Goal: Task Accomplishment & Management: Complete application form

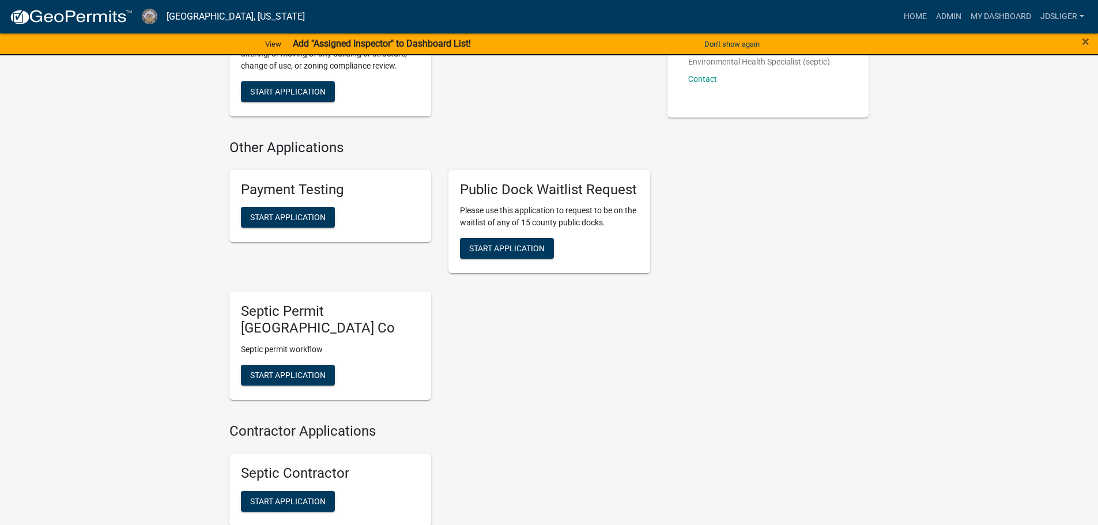
scroll to position [404, 0]
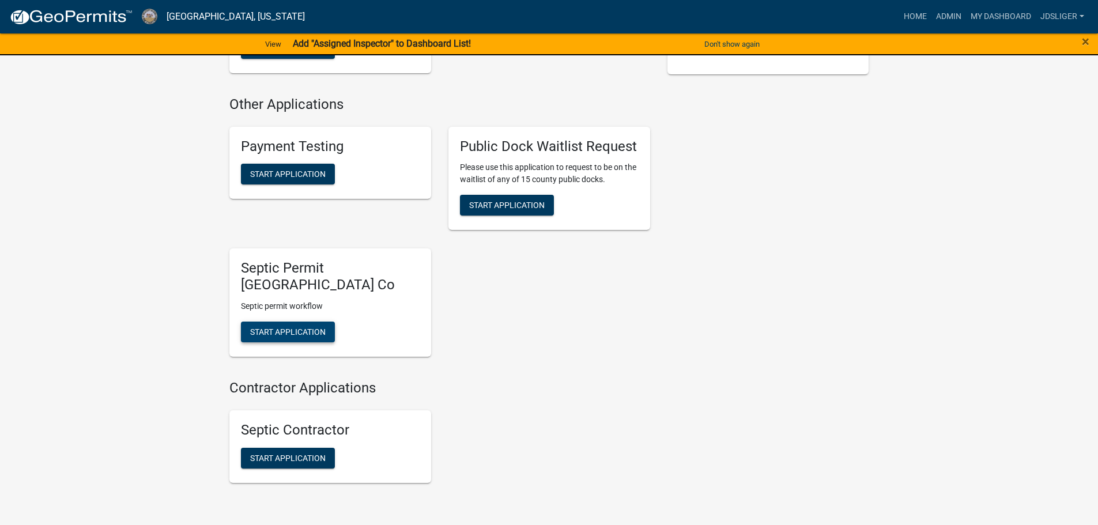
click at [303, 329] on span "Start Application" at bounding box center [288, 332] width 76 height 9
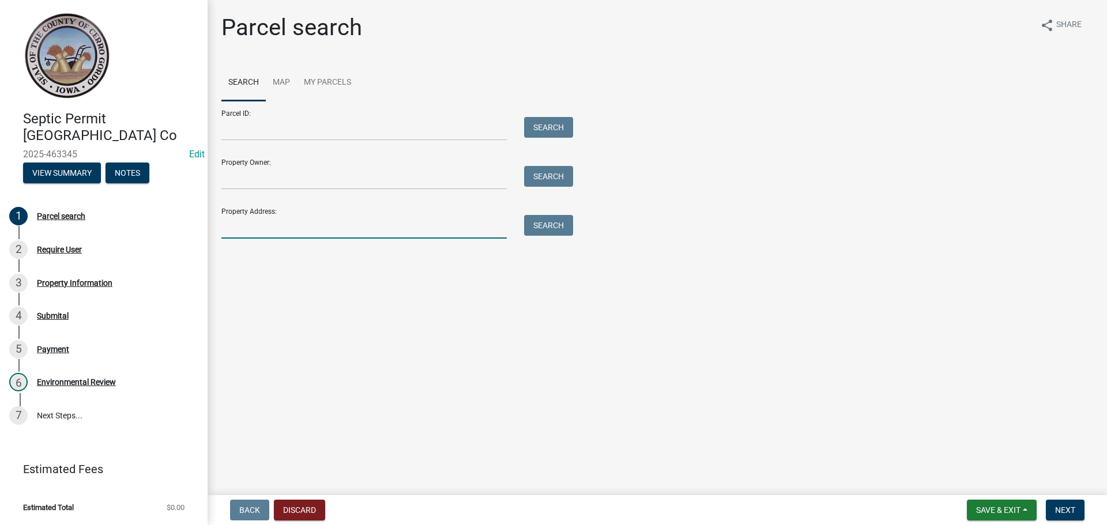
click at [257, 232] on input "Property Address:" at bounding box center [363, 227] width 285 height 24
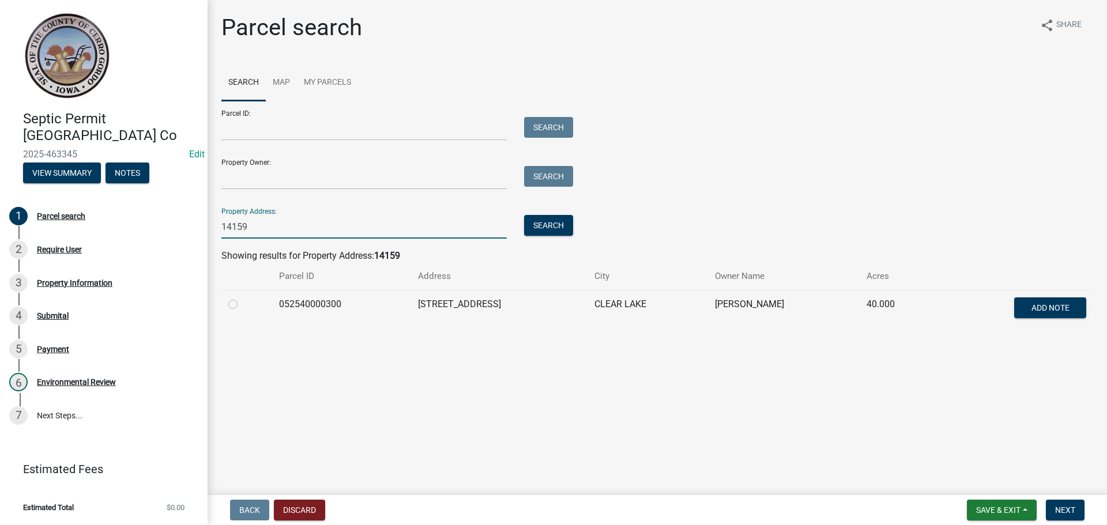
type input "14159"
click at [242, 298] on label at bounding box center [242, 298] width 0 height 0
click at [242, 305] on input "radio" at bounding box center [245, 301] width 7 height 7
radio input "true"
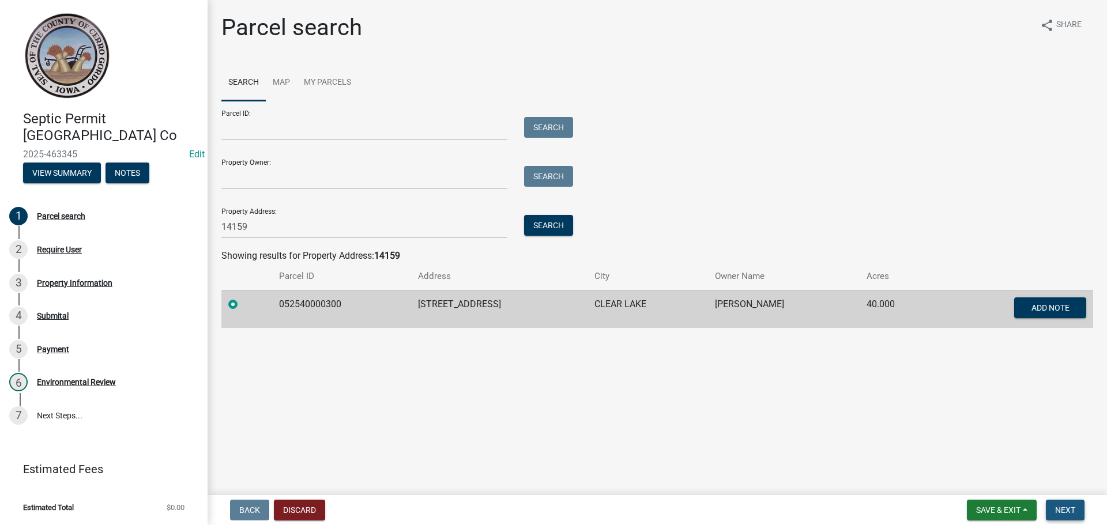
click at [1056, 506] on span "Next" at bounding box center [1065, 510] width 20 height 9
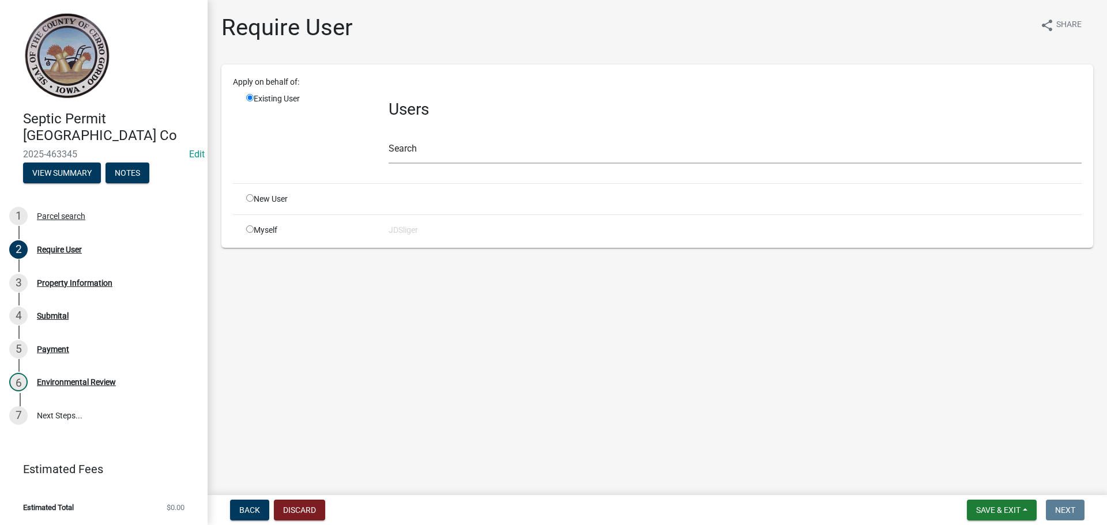
click at [249, 229] on input "radio" at bounding box center [249, 228] width 7 height 7
radio input "true"
radio input "false"
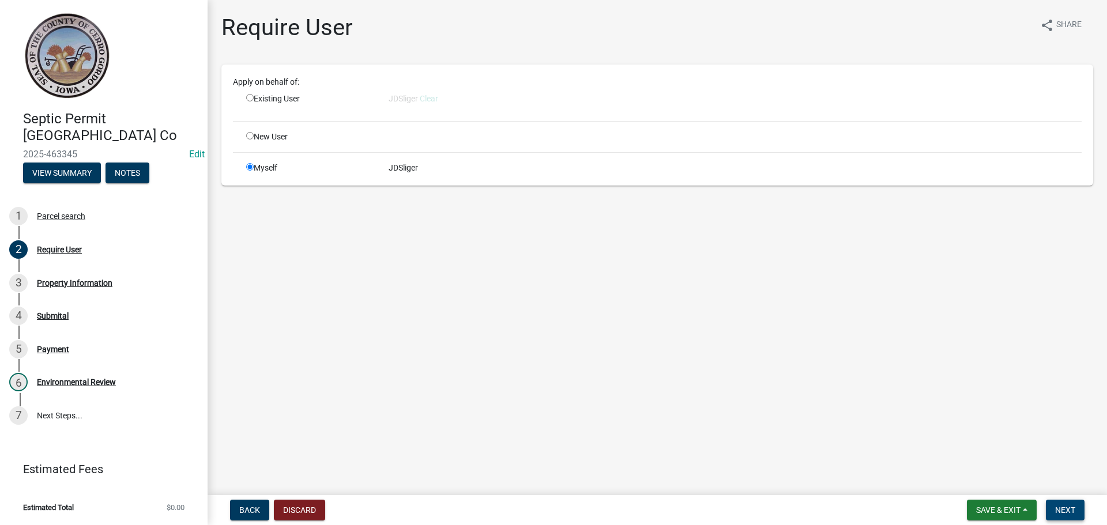
click at [1075, 511] on span "Next" at bounding box center [1065, 510] width 20 height 9
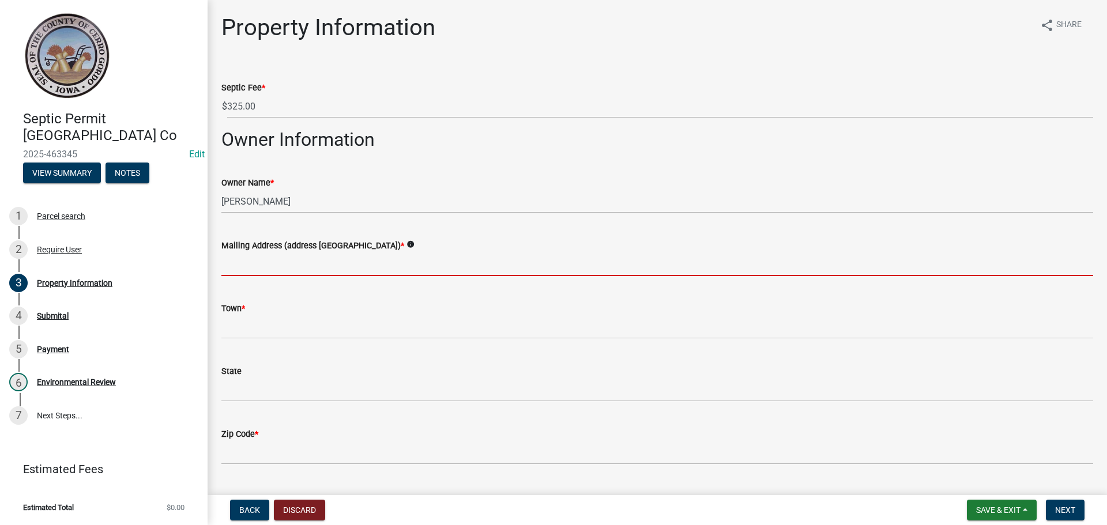
click at [238, 271] on input "Mailing Address (address [GEOGRAPHIC_DATA]) *" at bounding box center [657, 265] width 872 height 24
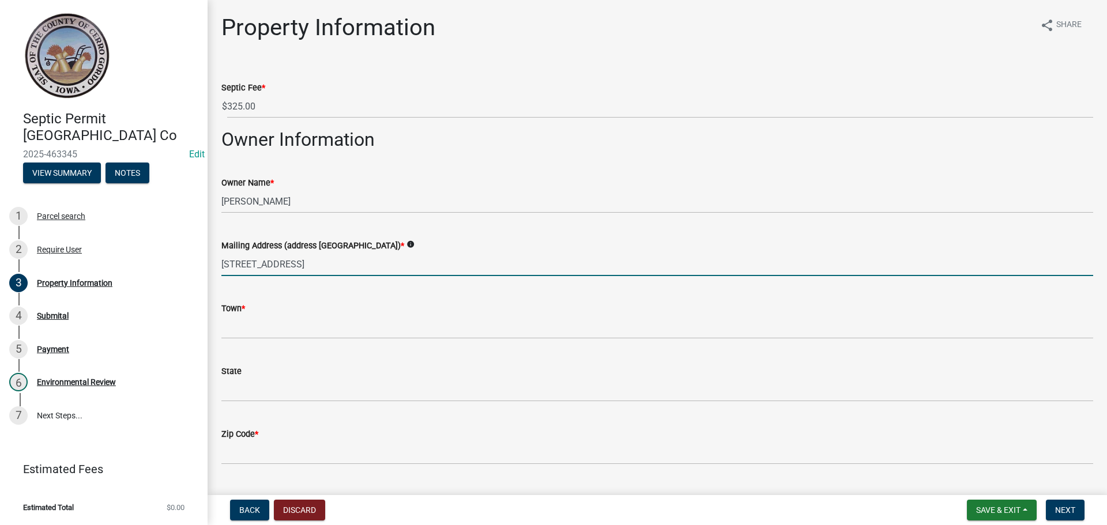
type input "[STREET_ADDRESS]"
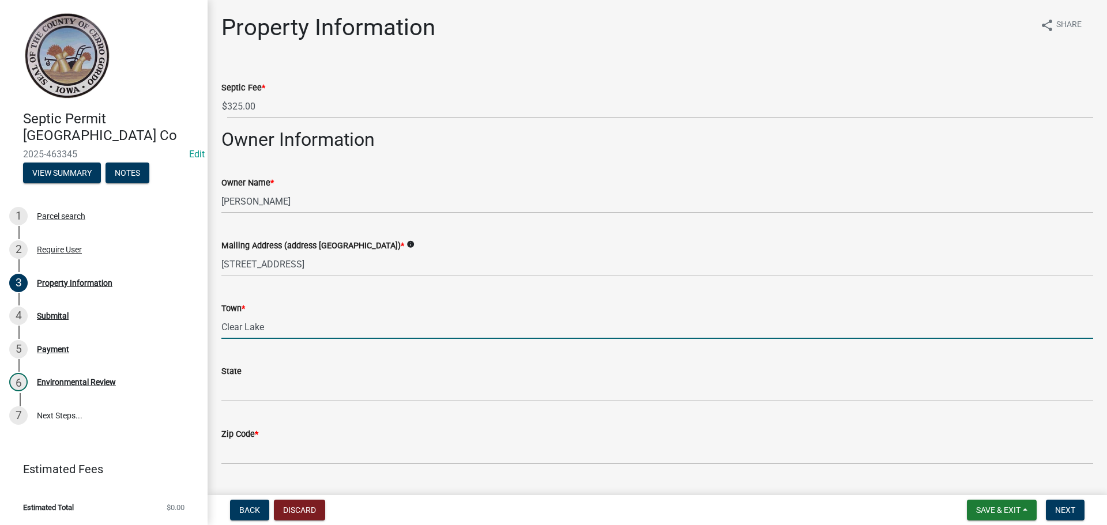
type input "Clear Lake"
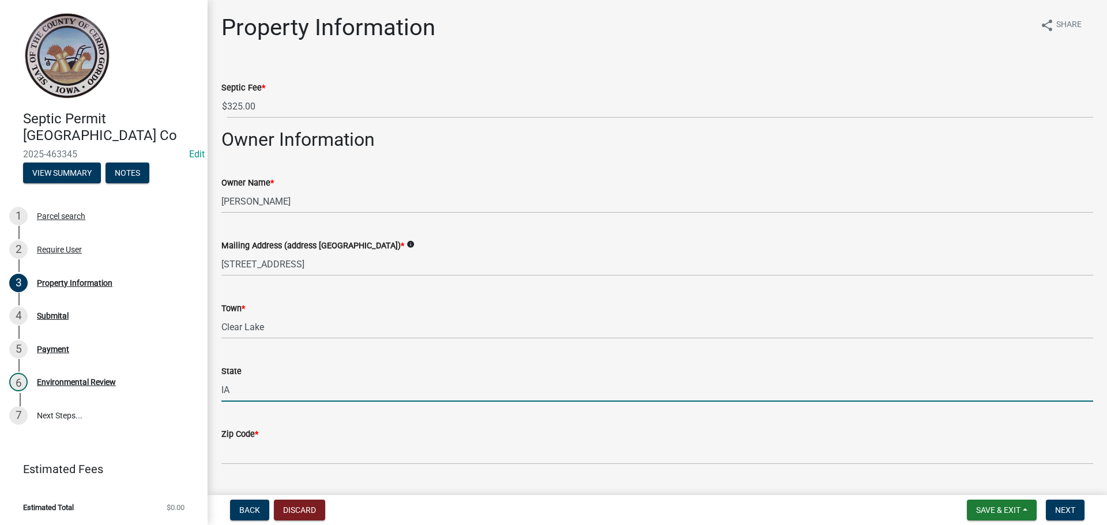
type input "IA"
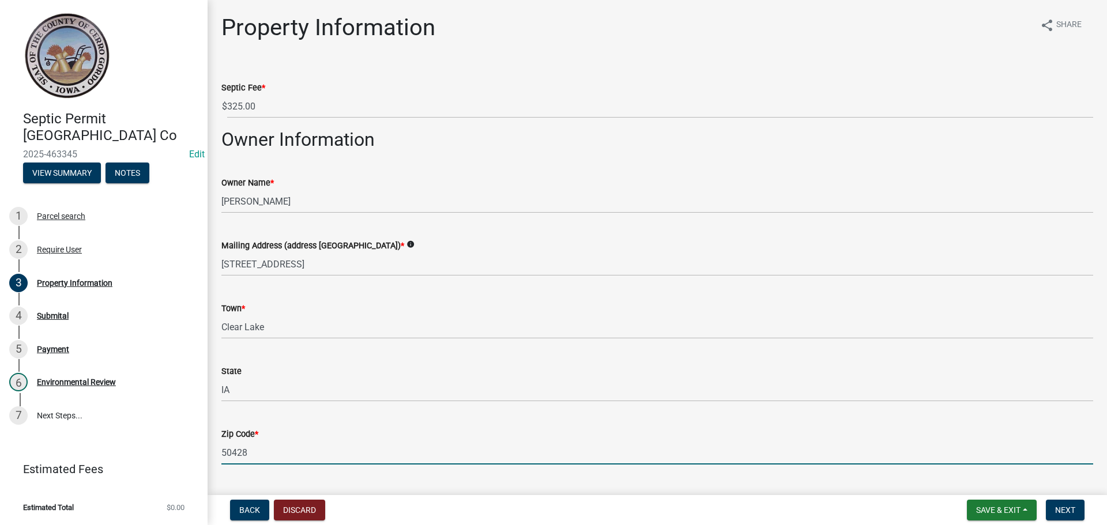
type input "50428"
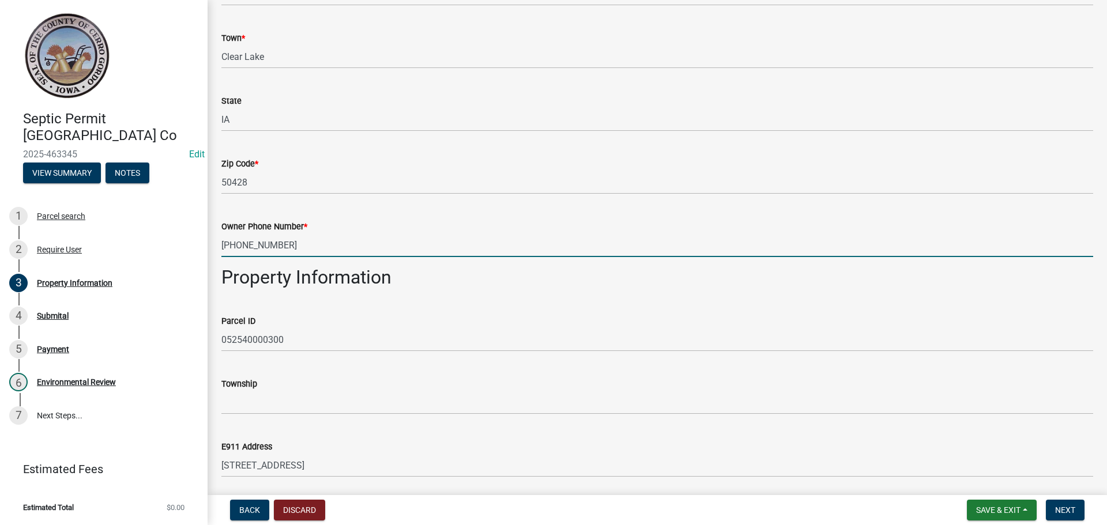
type input "[PHONE_NUMBER]"
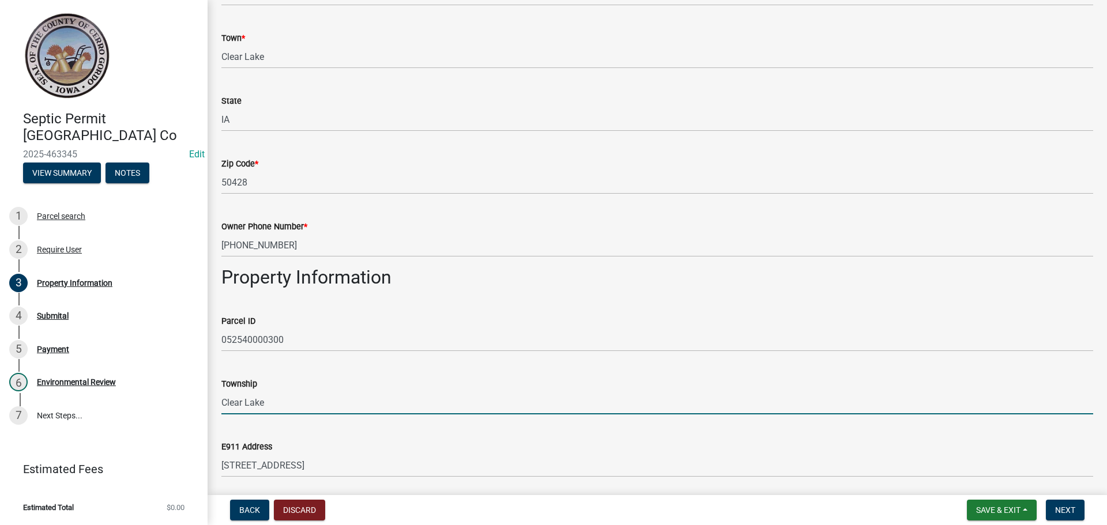
type input "Clear Lake"
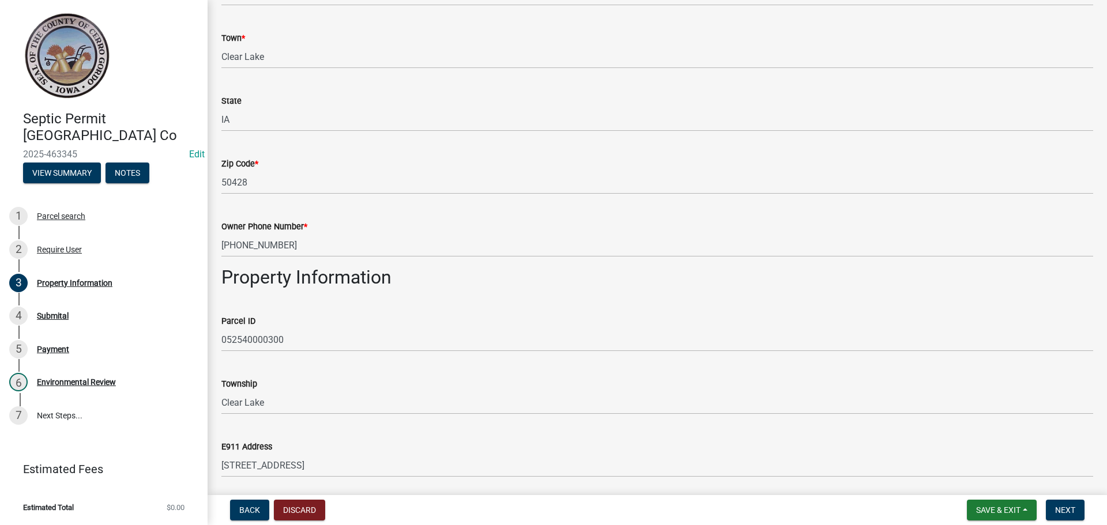
scroll to position [554, 0]
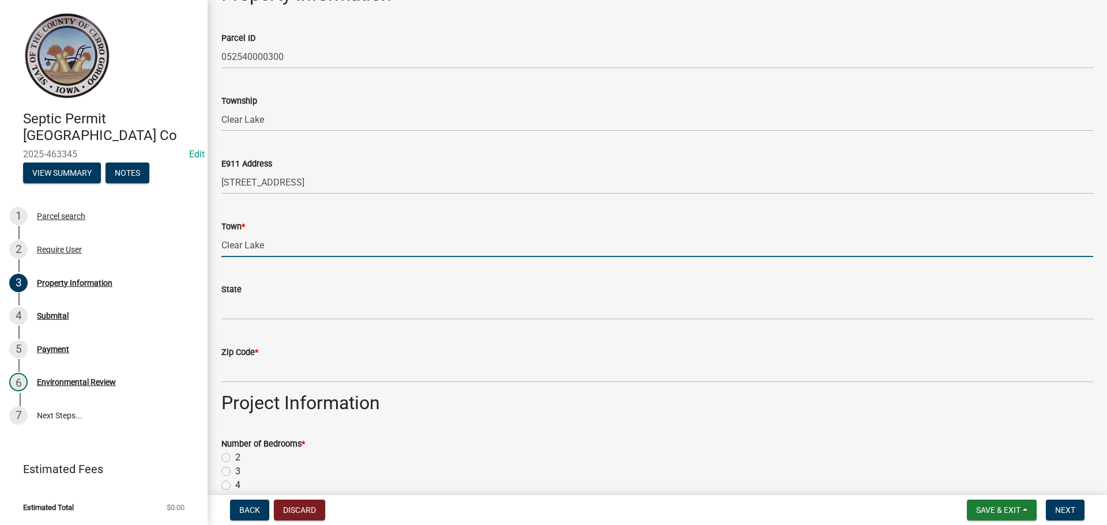
type input "Clear Lake"
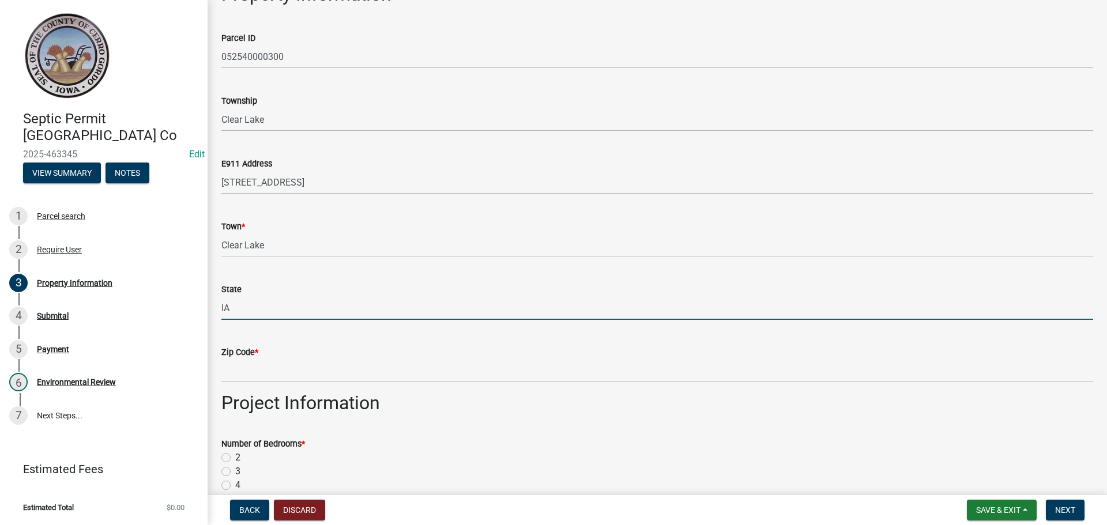
type input "IA"
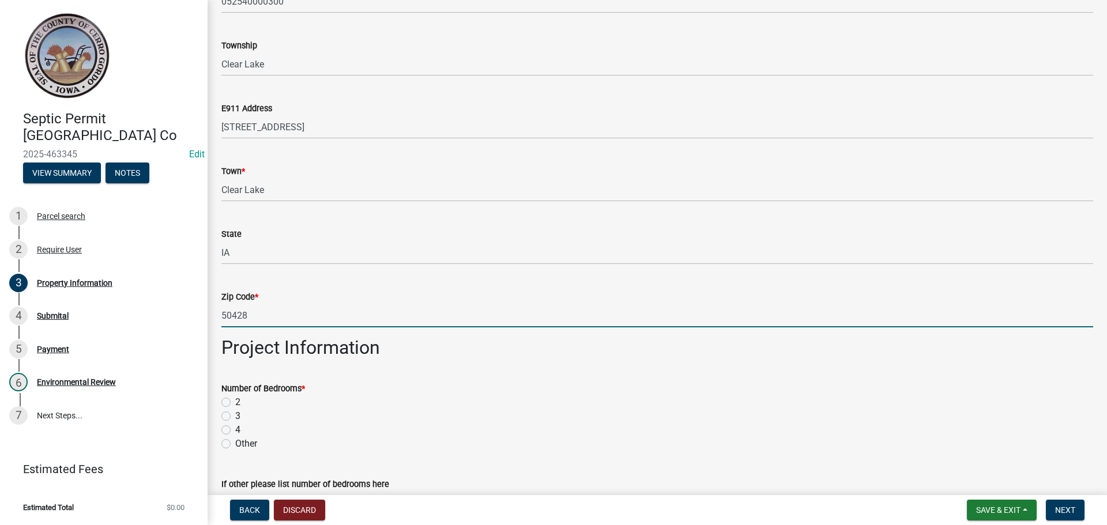
scroll to position [727, 0]
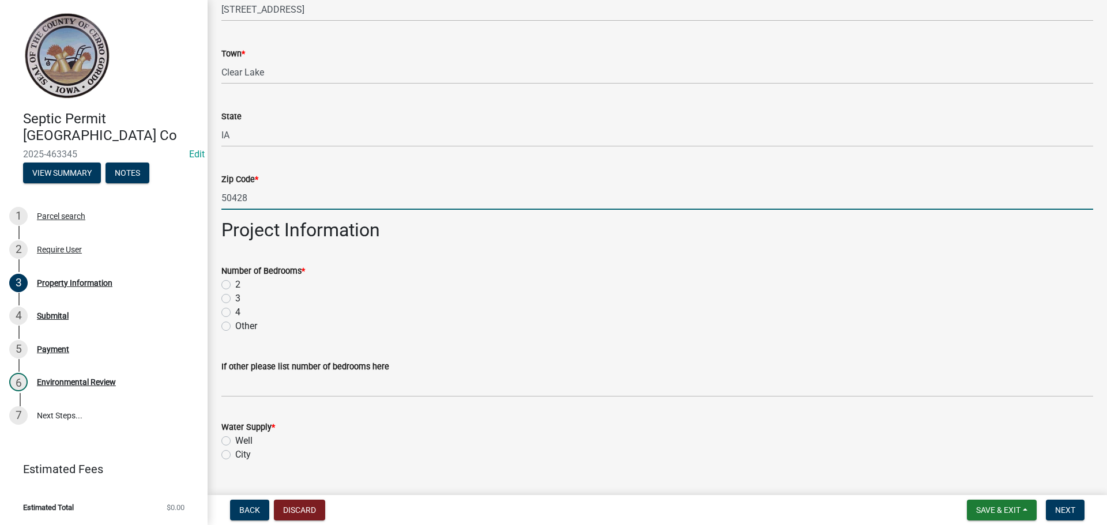
type input "50428"
click at [235, 300] on label "3" at bounding box center [237, 299] width 5 height 14
click at [235, 299] on input "3" at bounding box center [238, 295] width 7 height 7
radio input "true"
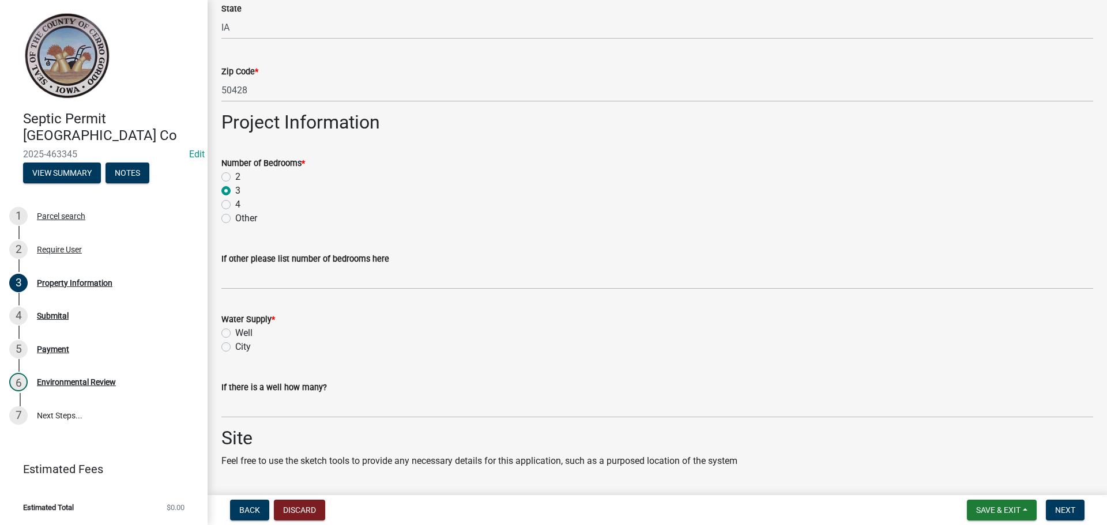
scroll to position [842, 0]
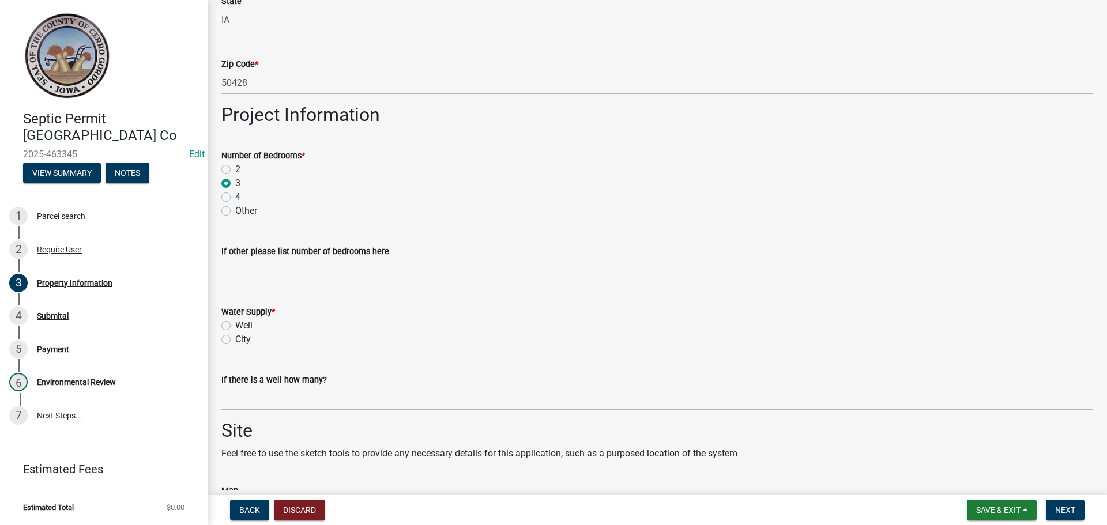
click at [235, 326] on label "Well" at bounding box center [243, 326] width 17 height 14
click at [235, 326] on input "Well" at bounding box center [238, 322] width 7 height 7
radio input "true"
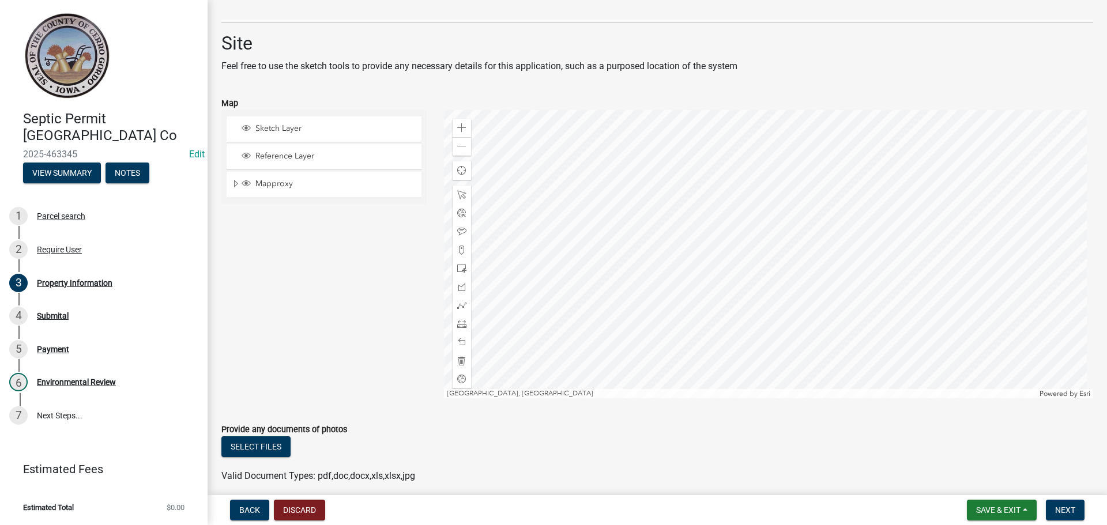
scroll to position [1277, 0]
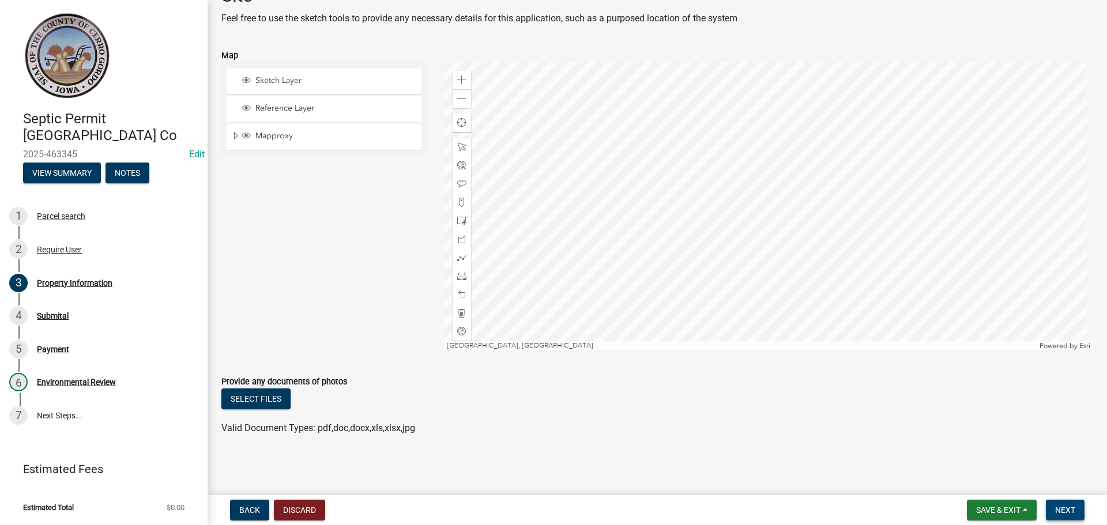
click at [1052, 508] on button "Next" at bounding box center [1065, 510] width 39 height 21
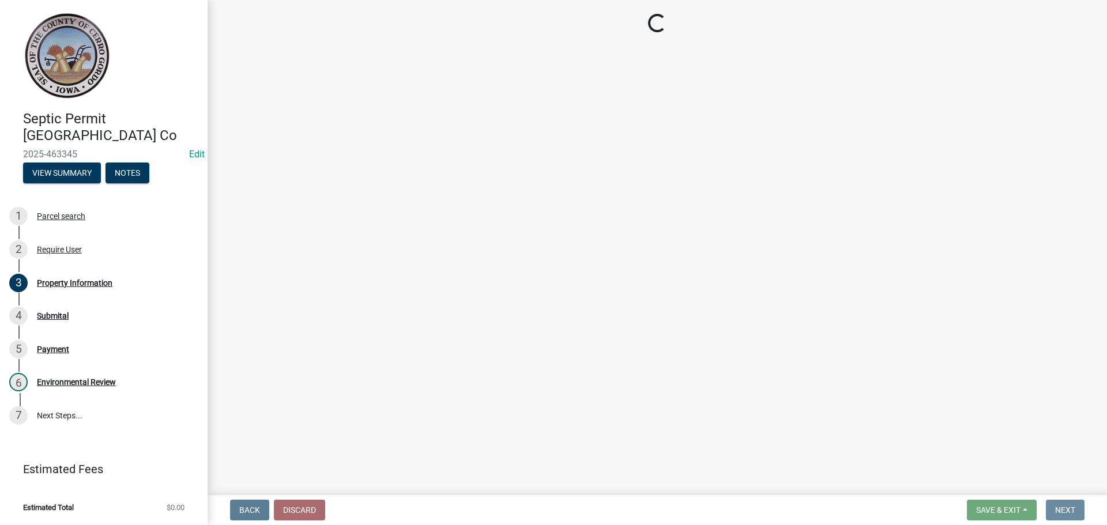
scroll to position [0, 0]
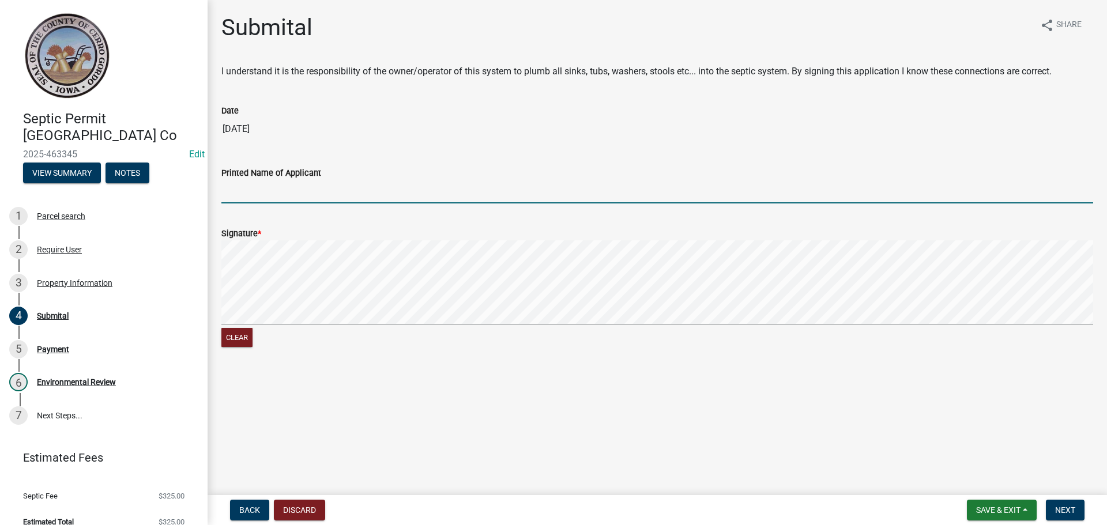
click at [251, 188] on input "Printed Name of Applicant" at bounding box center [657, 192] width 872 height 24
type input "[PERSON_NAME]"
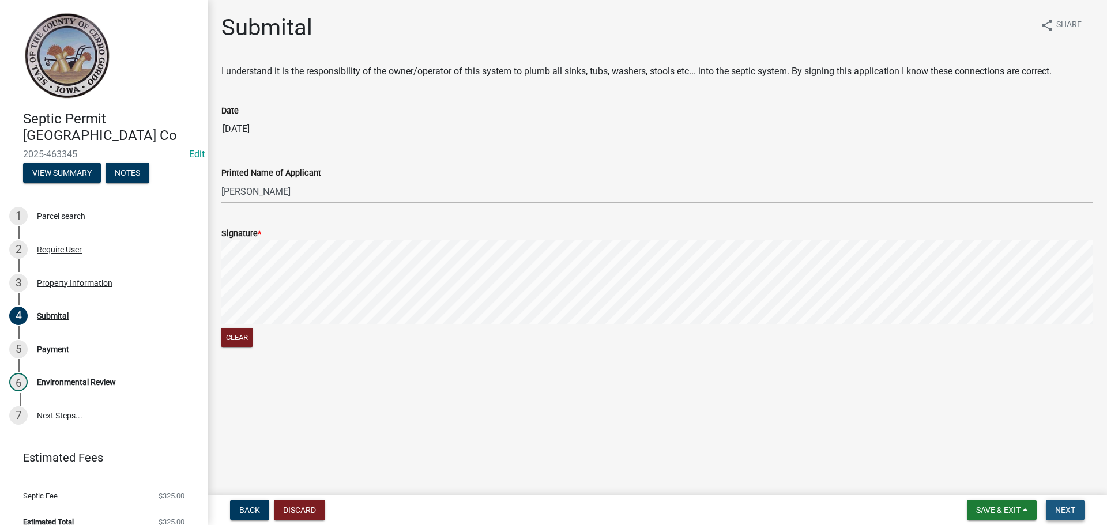
click at [1072, 503] on button "Next" at bounding box center [1065, 510] width 39 height 21
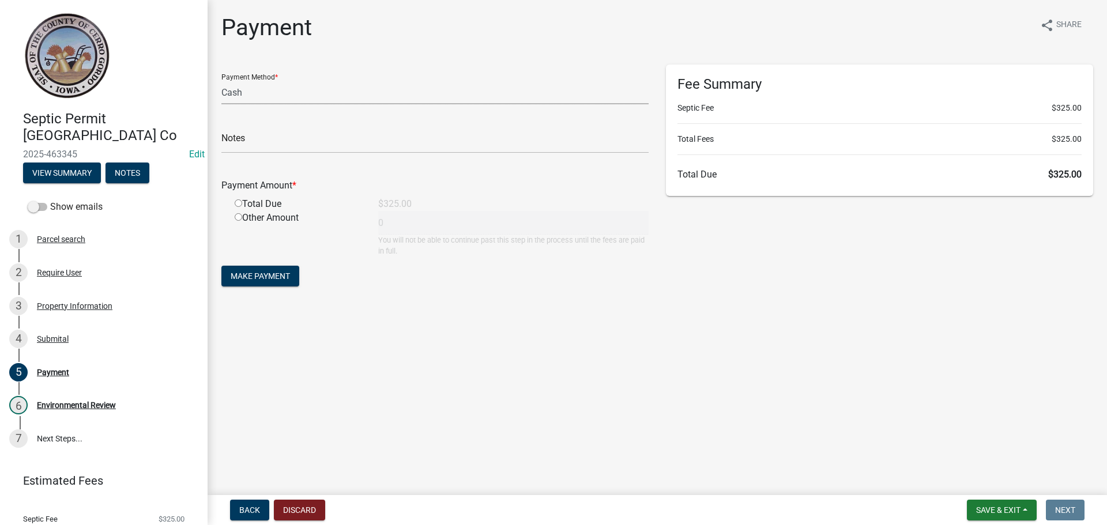
click at [242, 104] on select "Credit Card POS Check Cash" at bounding box center [434, 93] width 427 height 24
select select "1: 0"
click at [221, 81] on select "Credit Card POS Check Cash" at bounding box center [434, 93] width 427 height 24
click at [242, 136] on input "text" at bounding box center [434, 142] width 427 height 24
type input "5790"
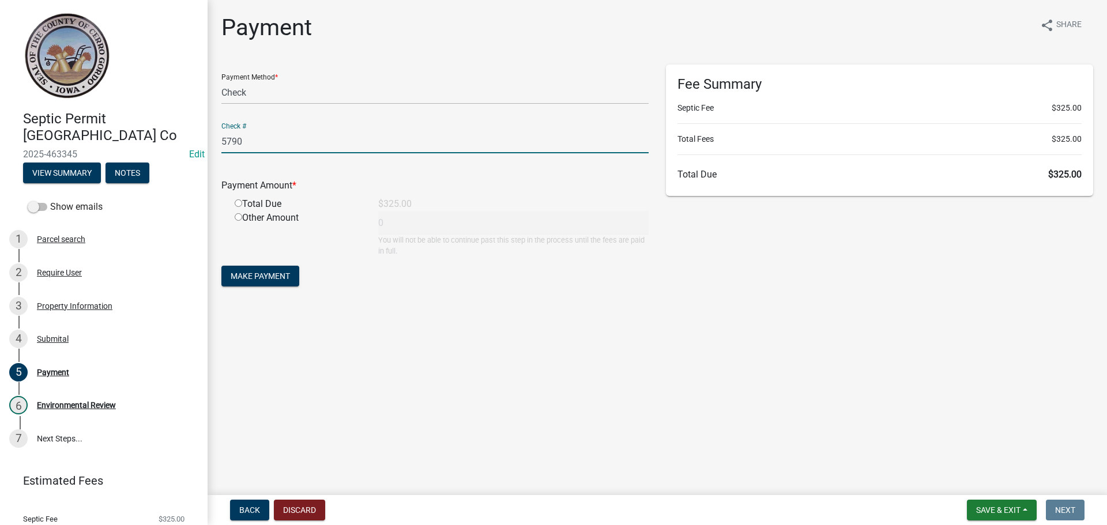
click at [237, 202] on input "radio" at bounding box center [238, 203] width 7 height 7
radio input "true"
type input "325"
click at [250, 273] on span "Make Payment" at bounding box center [260, 276] width 59 height 9
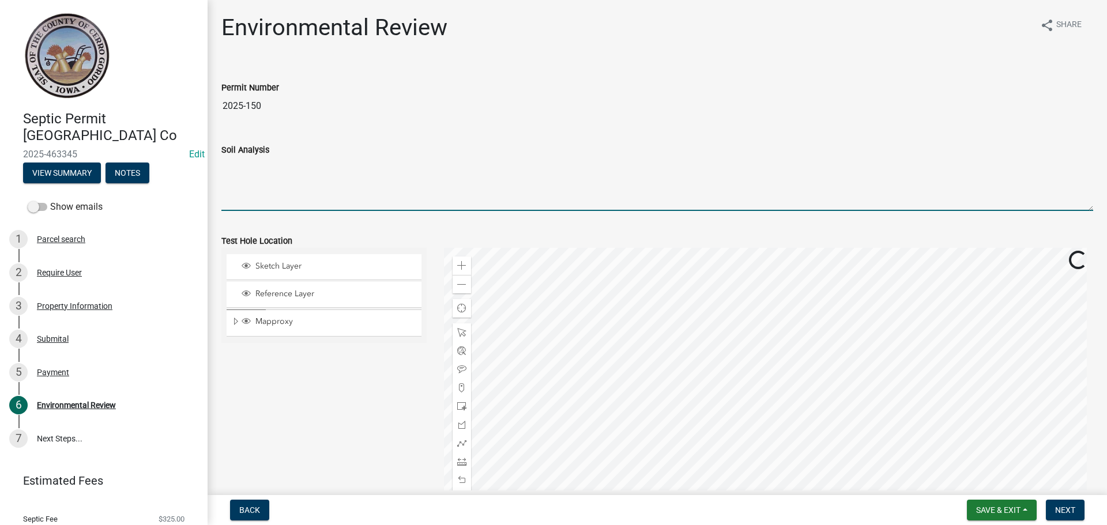
click at [253, 171] on textarea "Soil Analysis" at bounding box center [657, 184] width 872 height 54
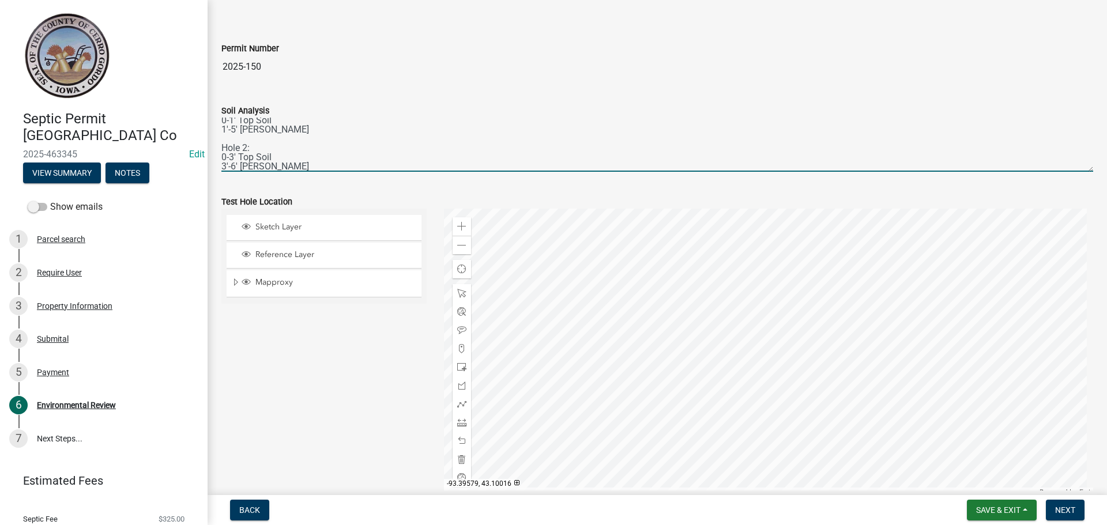
scroll to position [58, 0]
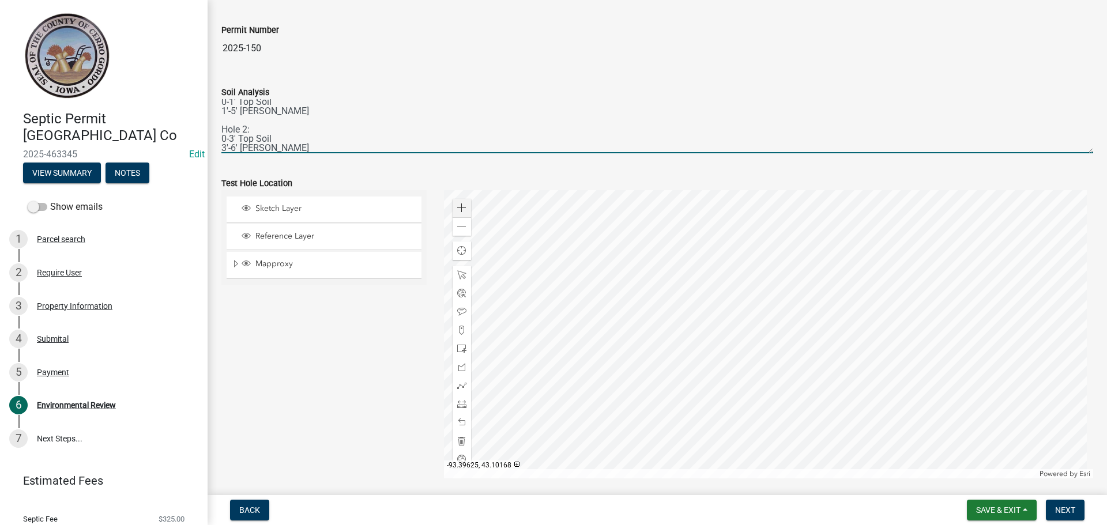
type textarea "Hole 1: 0-1' Top Soil 1'-5' [PERSON_NAME] Hole 2: 0-3' Top Soil 3'-6' [PERSON_N…"
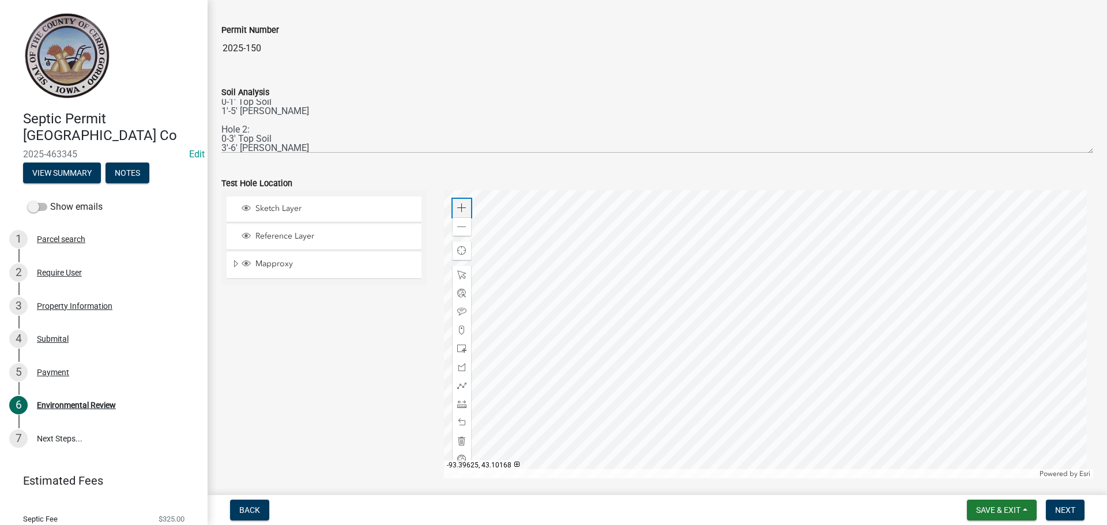
click at [453, 215] on div "Zoom in" at bounding box center [462, 208] width 18 height 18
click at [791, 463] on div at bounding box center [769, 334] width 650 height 288
click at [676, 348] on div at bounding box center [769, 334] width 650 height 288
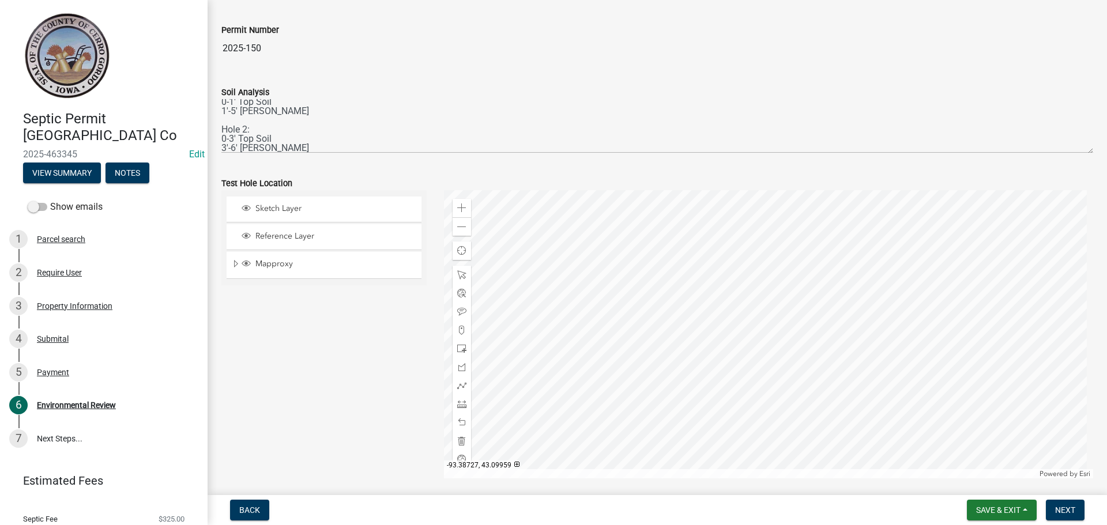
click at [739, 291] on div at bounding box center [769, 334] width 650 height 288
click at [716, 328] on div at bounding box center [769, 334] width 650 height 288
click at [701, 392] on div at bounding box center [769, 334] width 650 height 288
click at [656, 352] on div at bounding box center [769, 334] width 650 height 288
click at [465, 225] on div "Zoom out" at bounding box center [462, 226] width 18 height 18
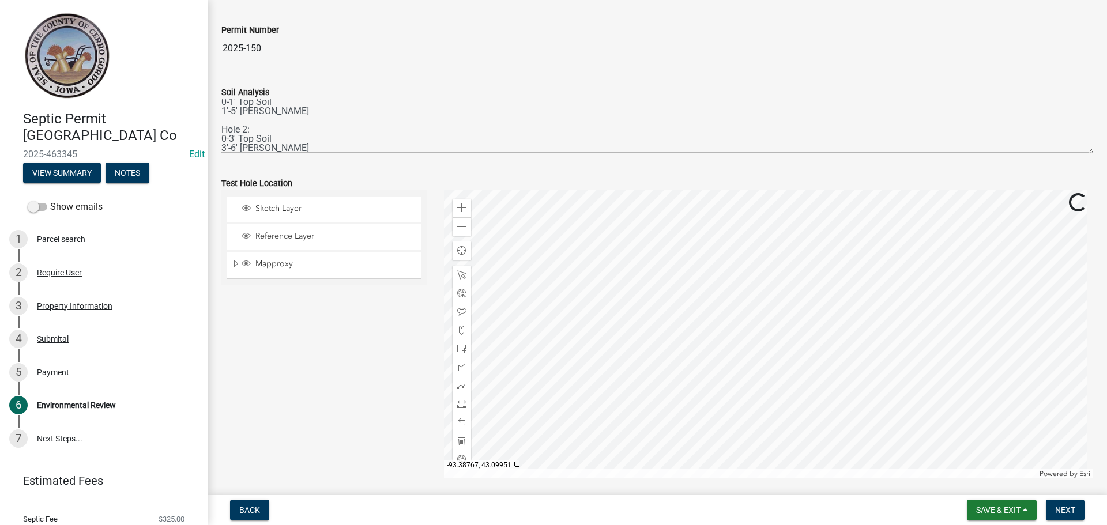
click at [694, 378] on div at bounding box center [769, 334] width 650 height 288
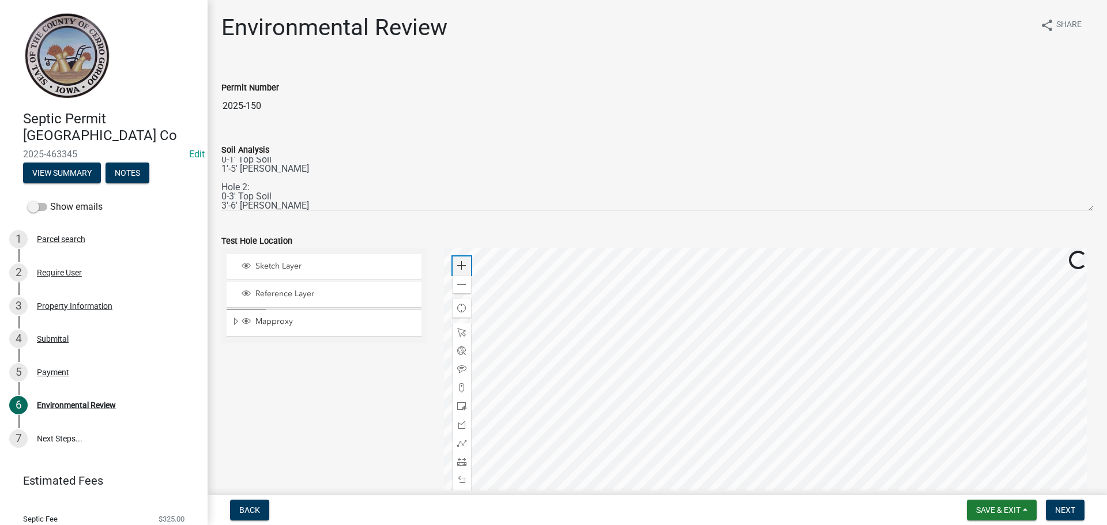
click at [457, 269] on span at bounding box center [461, 265] width 9 height 9
click at [715, 332] on div at bounding box center [769, 392] width 650 height 288
click at [687, 375] on div at bounding box center [769, 392] width 650 height 288
click at [706, 352] on div at bounding box center [769, 392] width 650 height 288
click at [782, 279] on div at bounding box center [769, 392] width 650 height 288
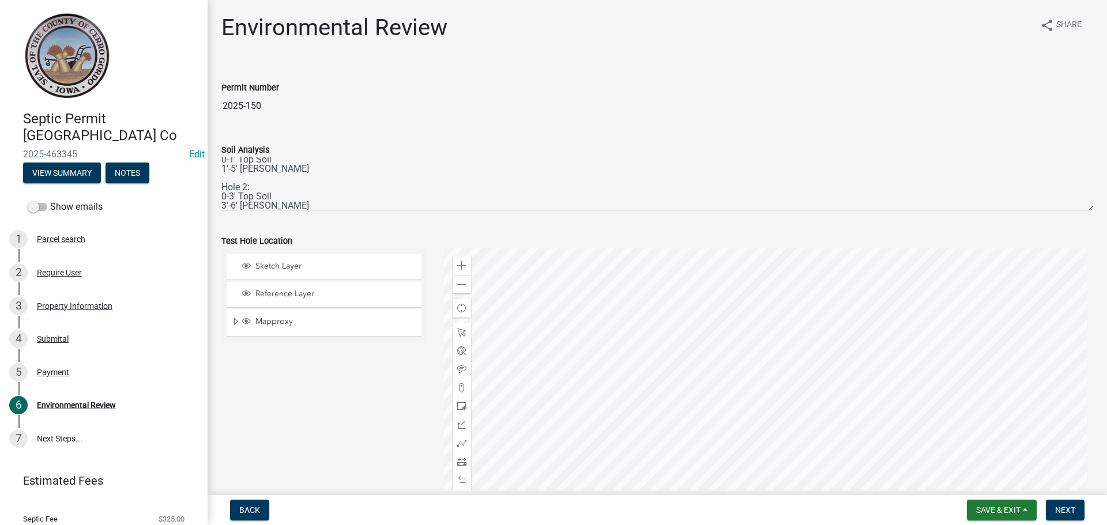
click at [741, 401] on div at bounding box center [769, 392] width 650 height 288
click at [724, 330] on div at bounding box center [769, 392] width 650 height 288
click at [728, 333] on div at bounding box center [769, 392] width 650 height 288
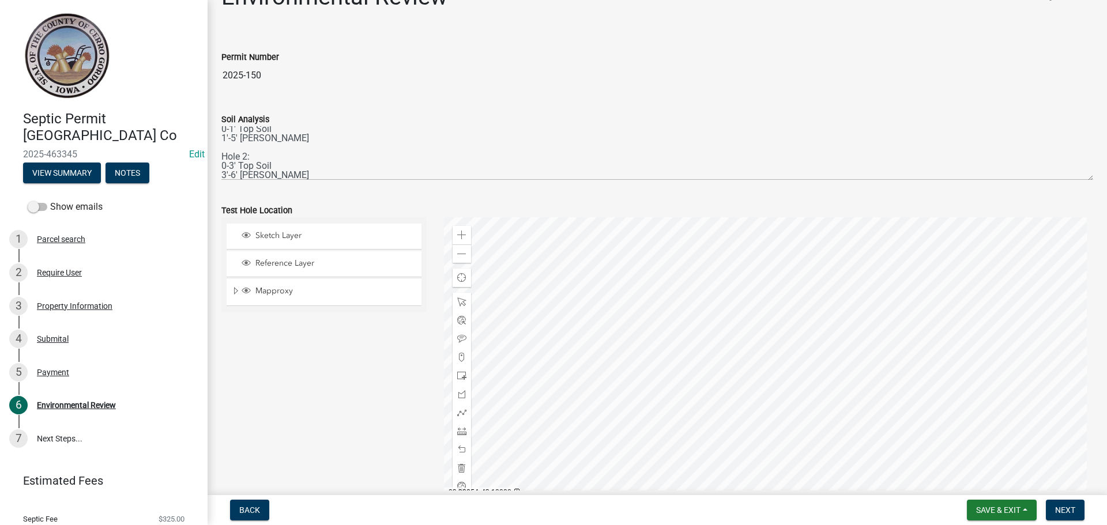
scroll to position [58, 0]
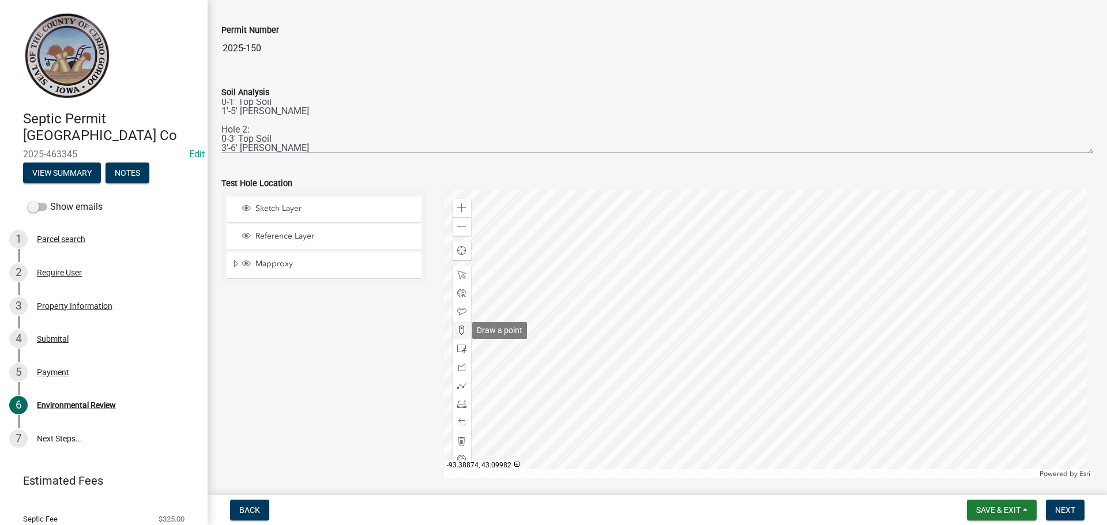
click at [460, 322] on div at bounding box center [462, 330] width 18 height 18
click at [834, 242] on div at bounding box center [769, 334] width 650 height 288
click at [727, 233] on div at bounding box center [769, 334] width 650 height 288
click at [459, 318] on div at bounding box center [462, 312] width 18 height 18
click at [728, 228] on div at bounding box center [769, 334] width 650 height 288
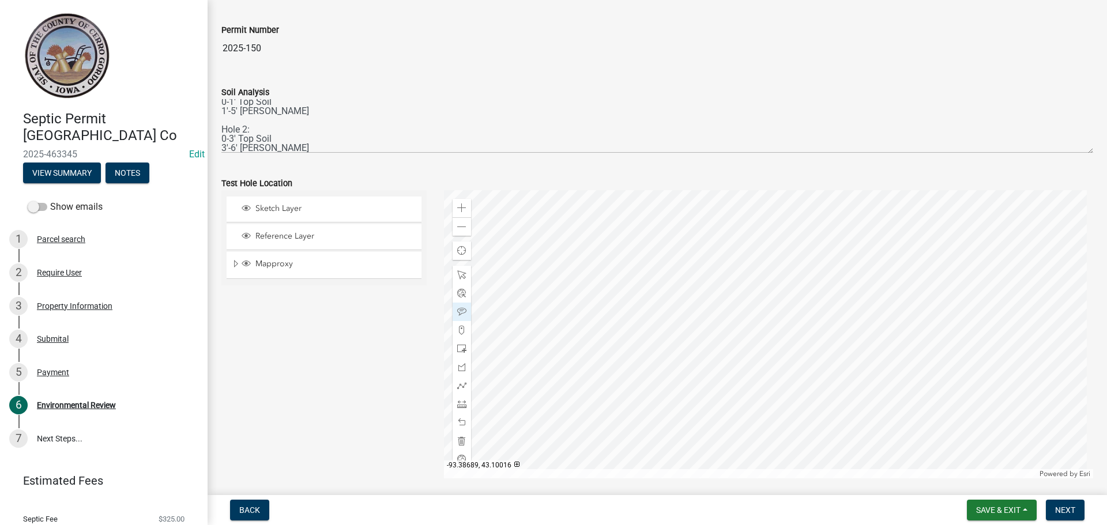
click at [835, 238] on div at bounding box center [769, 334] width 650 height 288
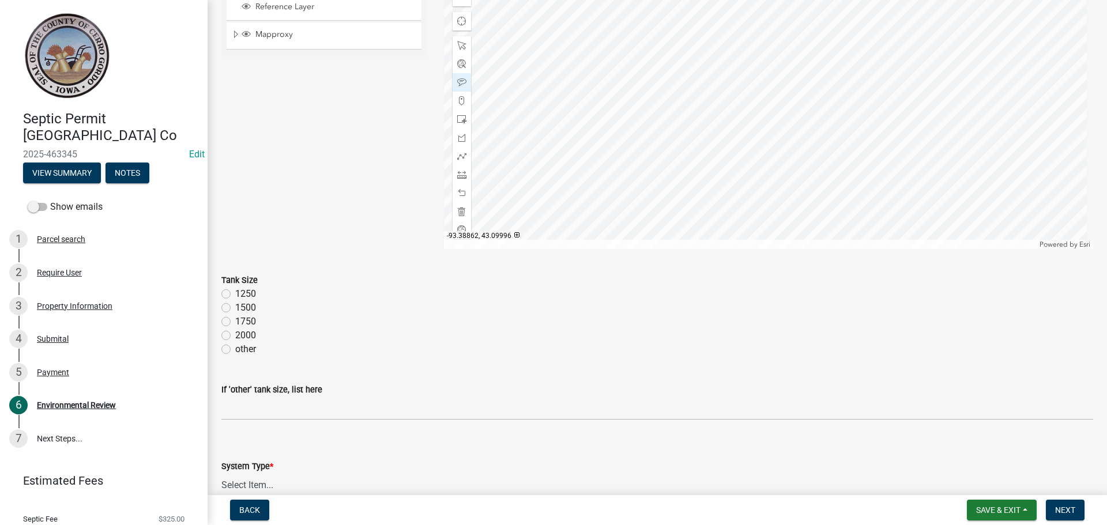
scroll to position [288, 0]
click at [235, 295] on label "1250" at bounding box center [245, 293] width 21 height 14
click at [235, 294] on input "1250" at bounding box center [238, 289] width 7 height 7
radio input "true"
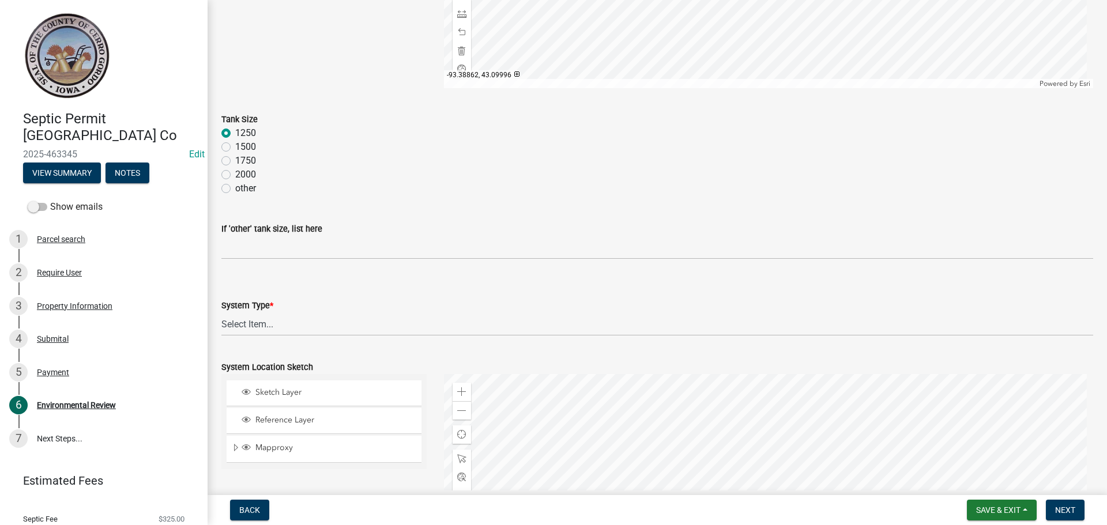
scroll to position [461, 0]
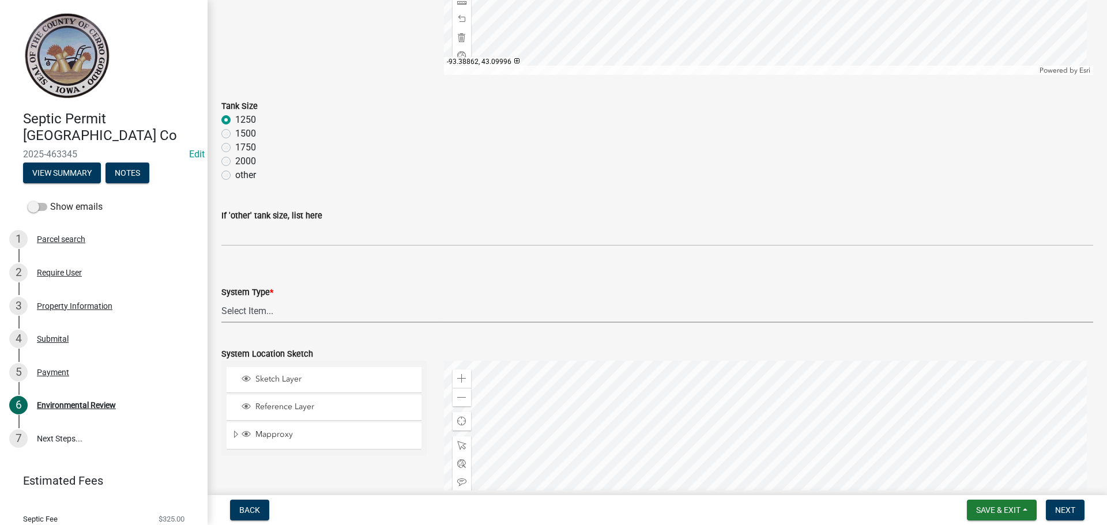
click at [235, 310] on select "Select Item... 15" Chamber Advantex Chamber--24" Chamber--36" Conventional w/Sa…" at bounding box center [657, 311] width 872 height 24
click at [221, 299] on select "Select Item... 15" Chamber Advantex Chamber--24" Chamber--36" Conventional w/Sa…" at bounding box center [657, 311] width 872 height 24
select select "b84ace5b-0192-4fc7-b901-2001c8062e4a"
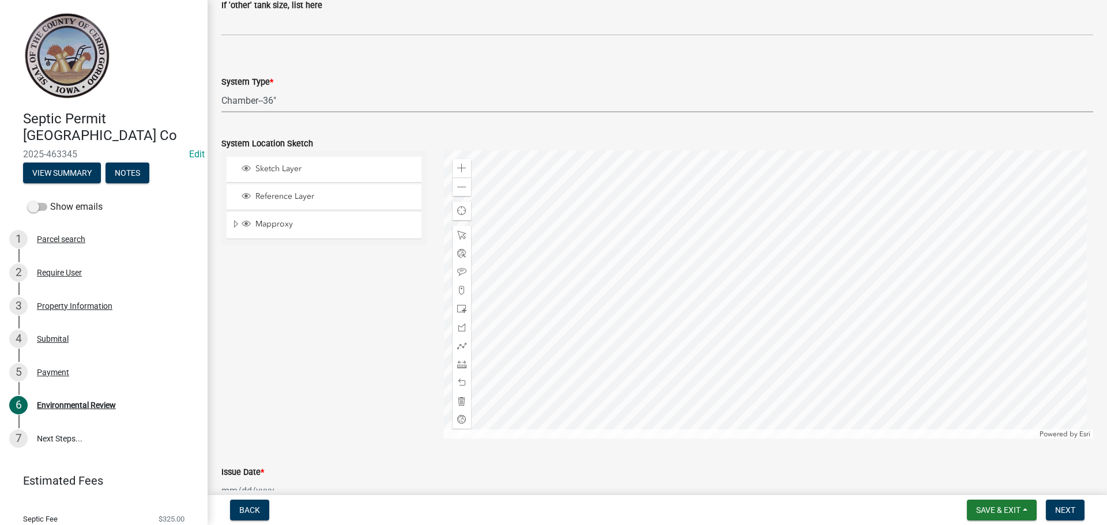
scroll to position [692, 0]
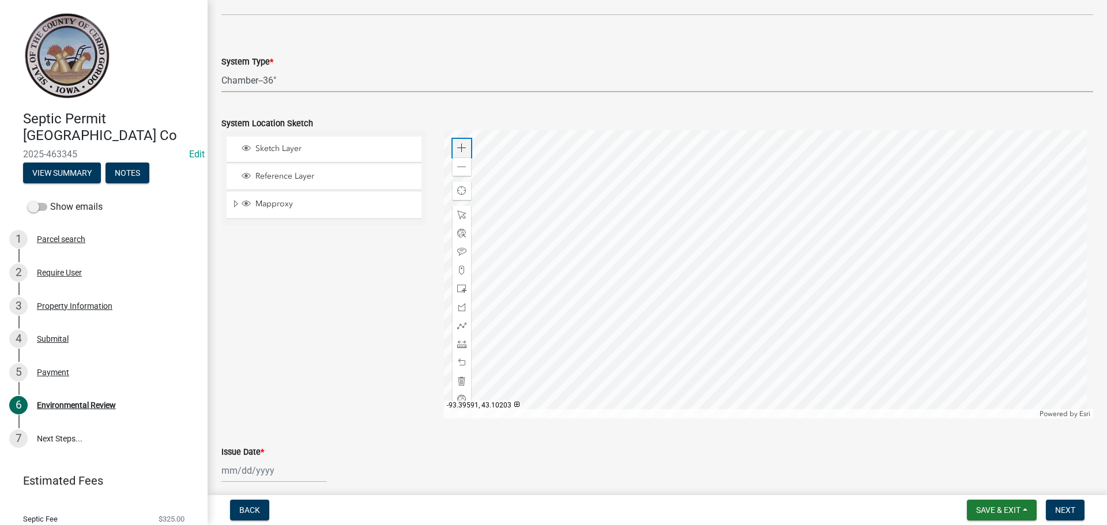
click at [460, 145] on span at bounding box center [461, 148] width 9 height 9
click at [627, 283] on div at bounding box center [769, 274] width 650 height 288
click at [629, 308] on div at bounding box center [769, 274] width 650 height 288
click at [457, 287] on span at bounding box center [461, 288] width 9 height 9
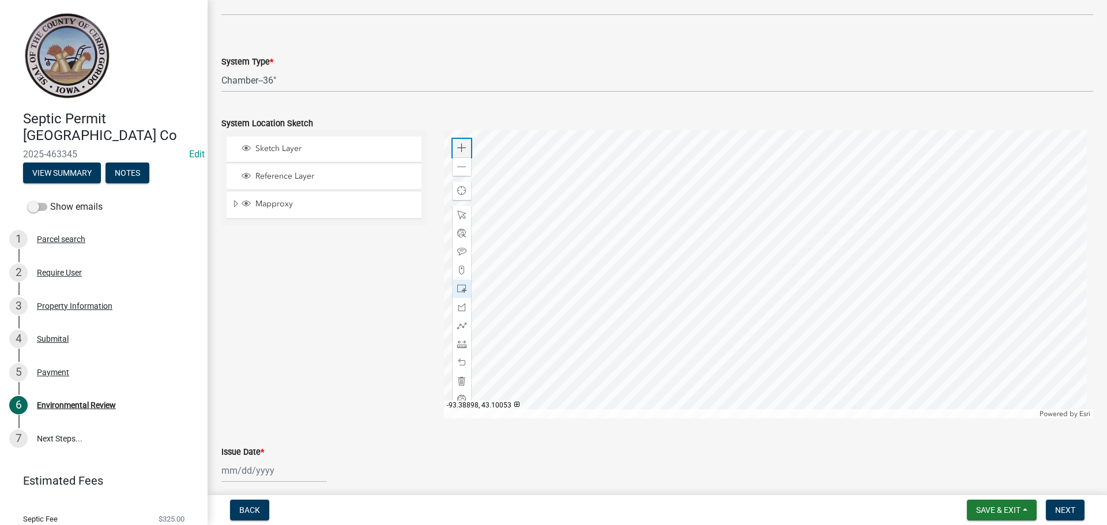
click at [462, 153] on div "Zoom in" at bounding box center [462, 148] width 18 height 18
click at [457, 215] on span at bounding box center [461, 214] width 9 height 9
click at [698, 284] on div at bounding box center [769, 274] width 650 height 288
click at [457, 291] on span at bounding box center [461, 288] width 9 height 9
click at [746, 310] on div at bounding box center [769, 274] width 650 height 288
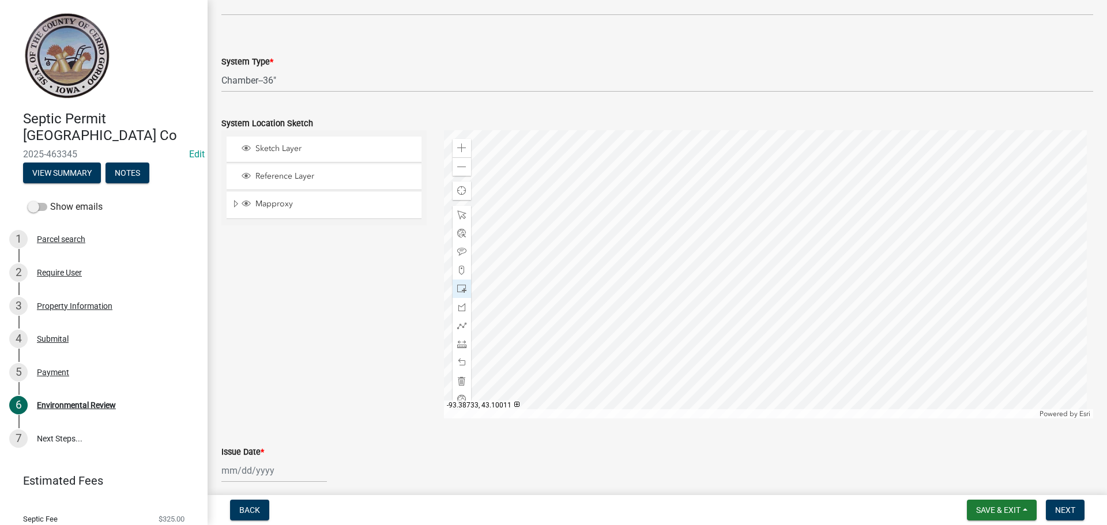
click at [714, 250] on div at bounding box center [769, 274] width 650 height 288
click at [706, 225] on div at bounding box center [769, 274] width 650 height 288
click at [462, 326] on span at bounding box center [461, 325] width 9 height 9
click at [714, 261] on div at bounding box center [769, 274] width 650 height 288
click at [712, 250] on div at bounding box center [769, 274] width 650 height 288
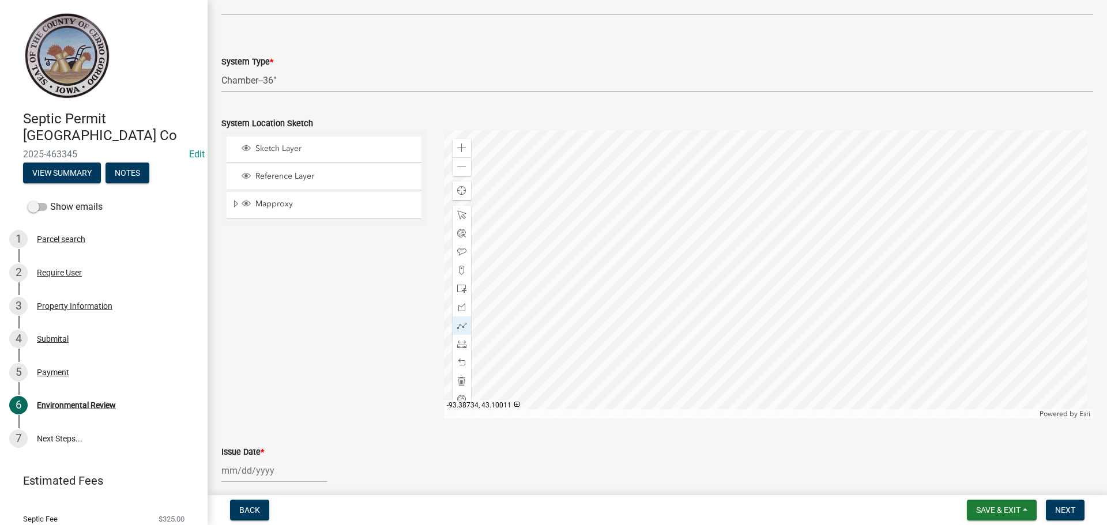
click at [712, 250] on div at bounding box center [769, 274] width 650 height 288
click at [712, 239] on div at bounding box center [769, 274] width 650 height 288
click at [705, 225] on div at bounding box center [769, 274] width 650 height 288
click at [705, 219] on div at bounding box center [769, 274] width 650 height 288
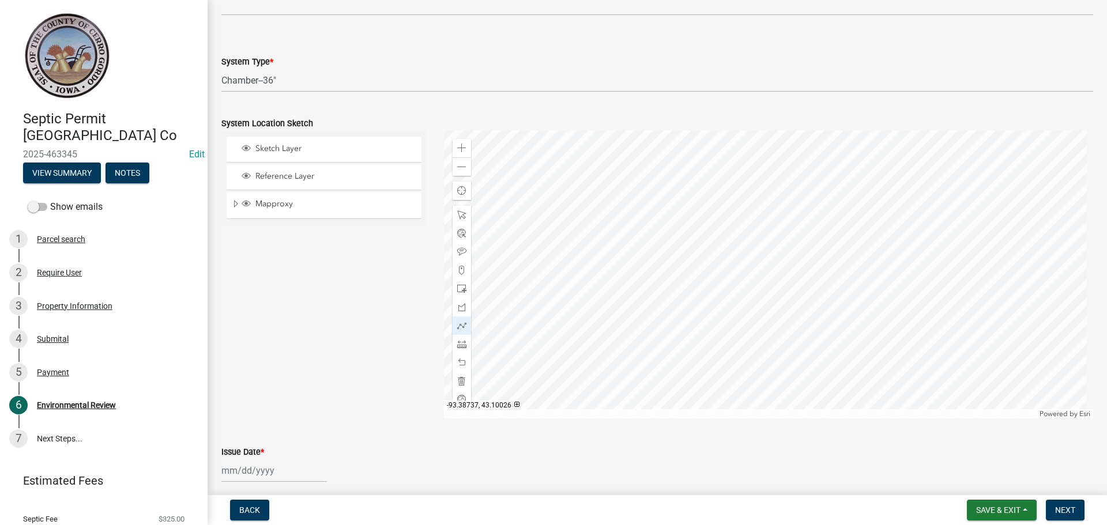
click at [706, 204] on div at bounding box center [769, 274] width 650 height 288
click at [626, 201] on div at bounding box center [769, 274] width 650 height 288
click at [705, 220] on div at bounding box center [769, 274] width 650 height 288
click at [629, 216] on div at bounding box center [769, 274] width 650 height 288
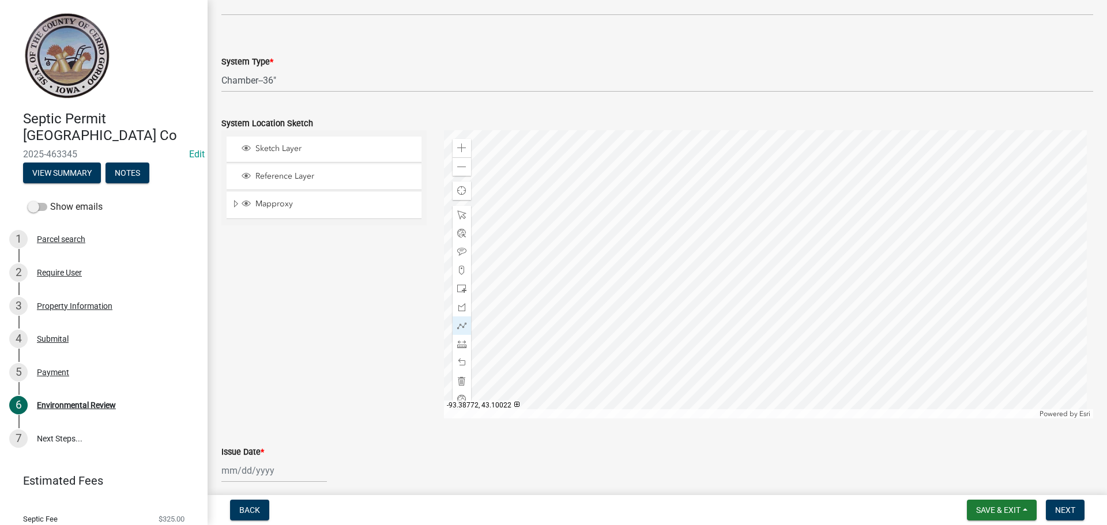
click at [629, 216] on div at bounding box center [769, 274] width 650 height 288
click at [701, 225] on div at bounding box center [769, 274] width 650 height 288
click at [629, 226] on div at bounding box center [769, 274] width 650 height 288
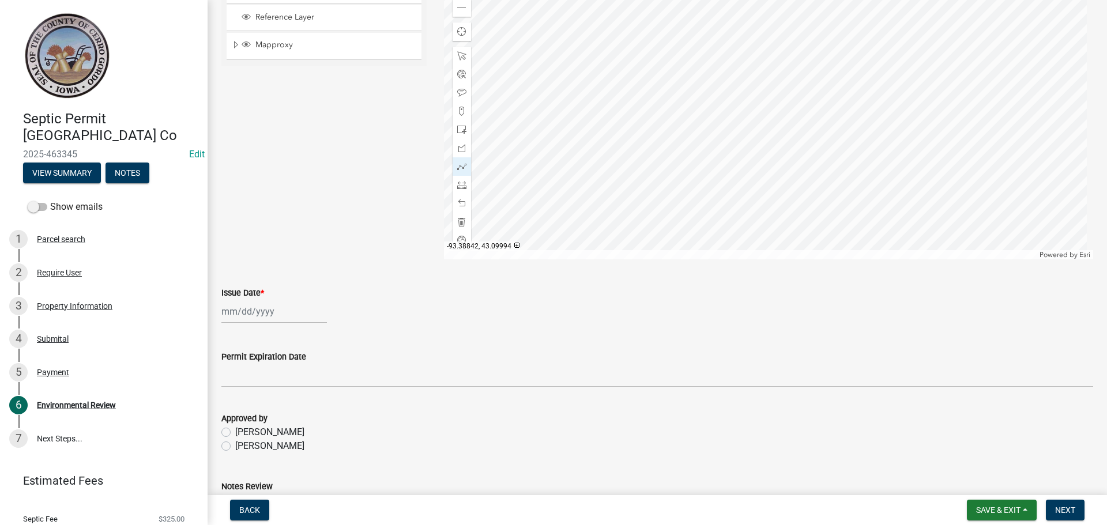
scroll to position [865, 0]
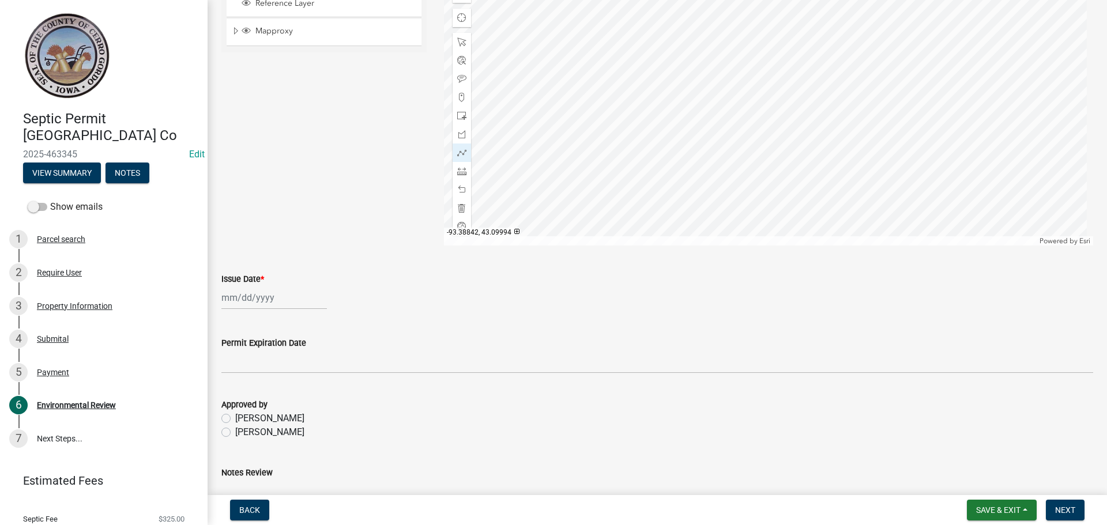
click at [234, 307] on div at bounding box center [274, 298] width 106 height 24
select select "8"
select select "2025"
click at [306, 371] on div "8" at bounding box center [307, 377] width 18 height 18
type input "[DATE]"
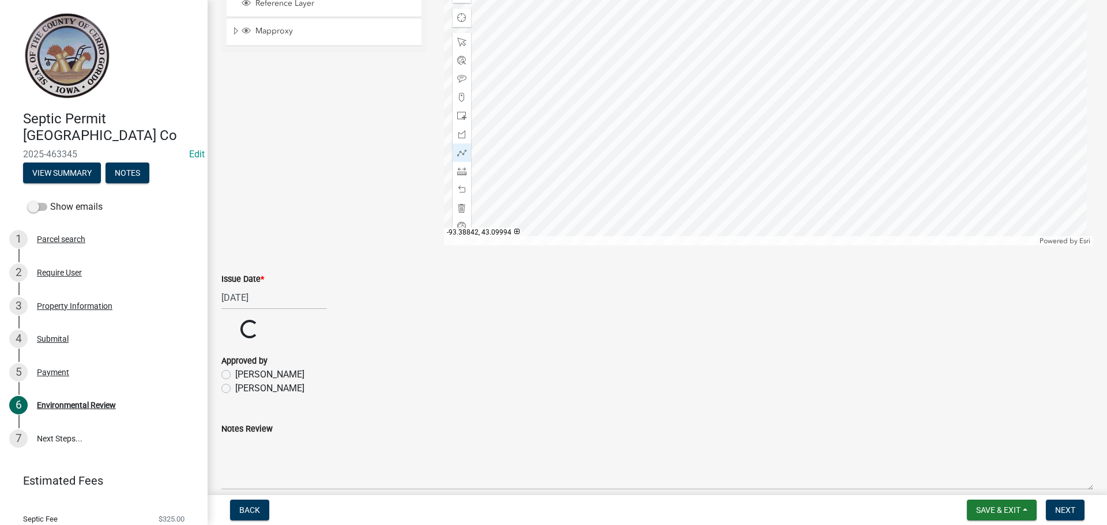
click at [235, 387] on label "[PERSON_NAME]" at bounding box center [269, 389] width 69 height 14
click at [235, 387] on input "[PERSON_NAME]" at bounding box center [238, 385] width 7 height 7
radio input "true"
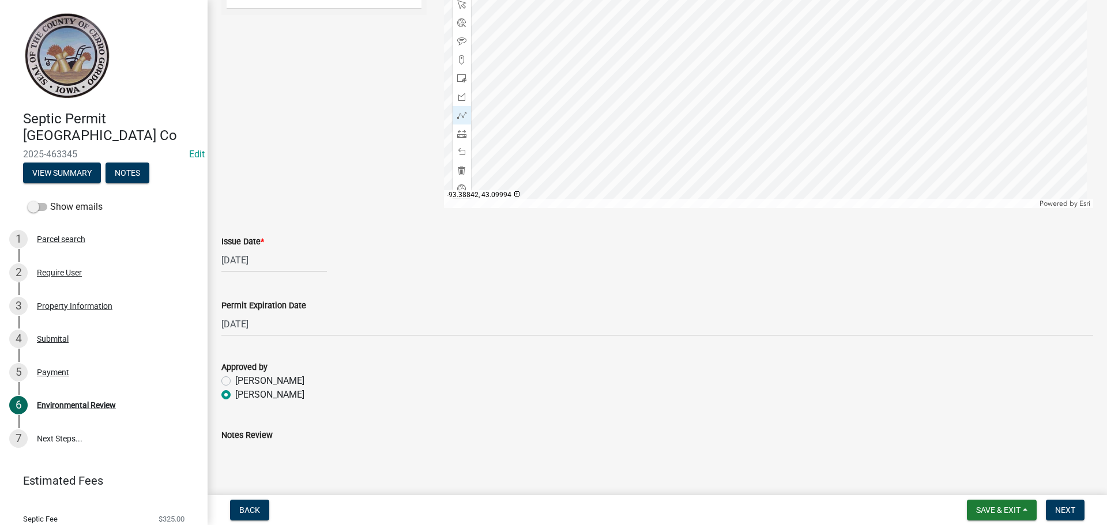
scroll to position [789, 0]
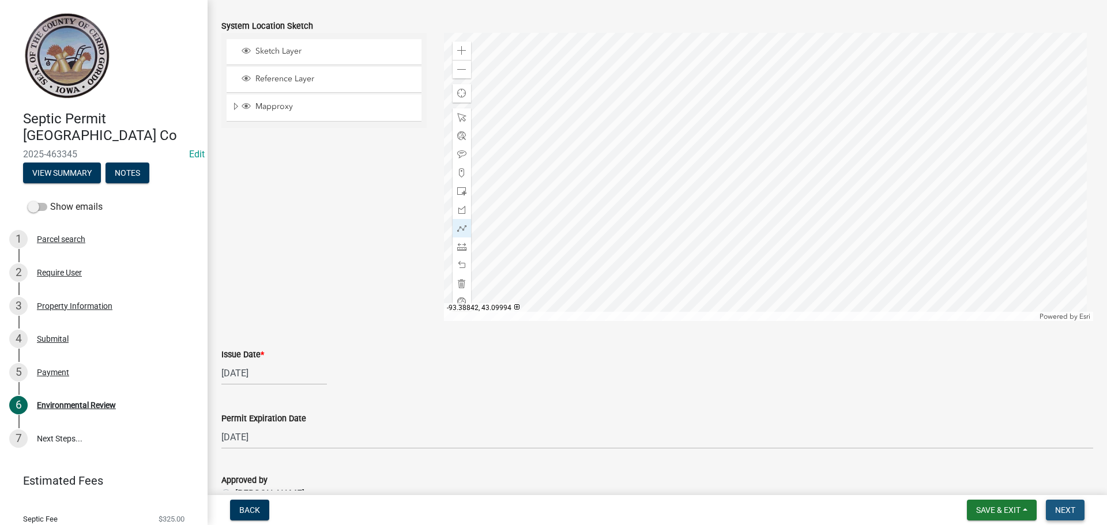
click at [1065, 506] on span "Next" at bounding box center [1065, 510] width 20 height 9
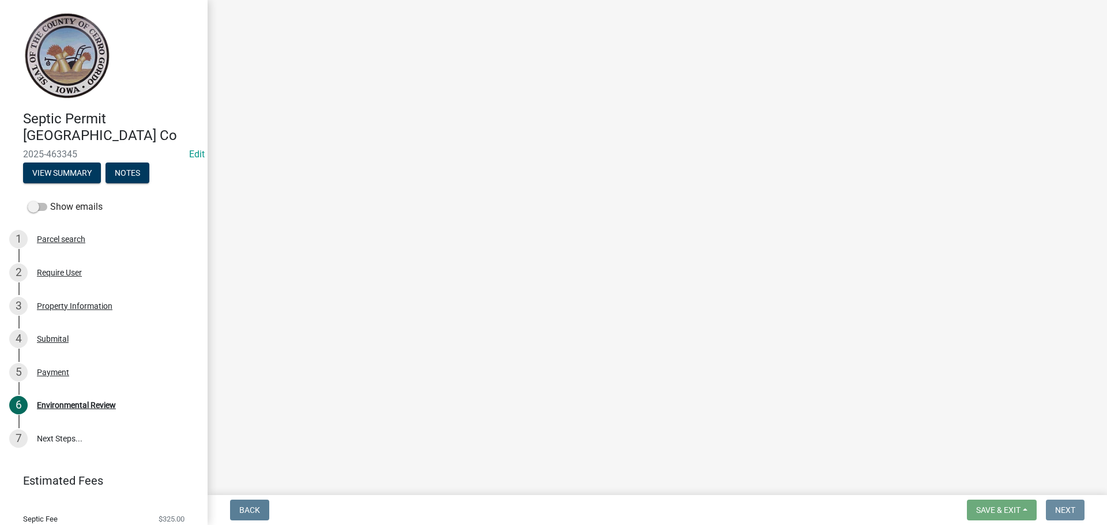
scroll to position [0, 0]
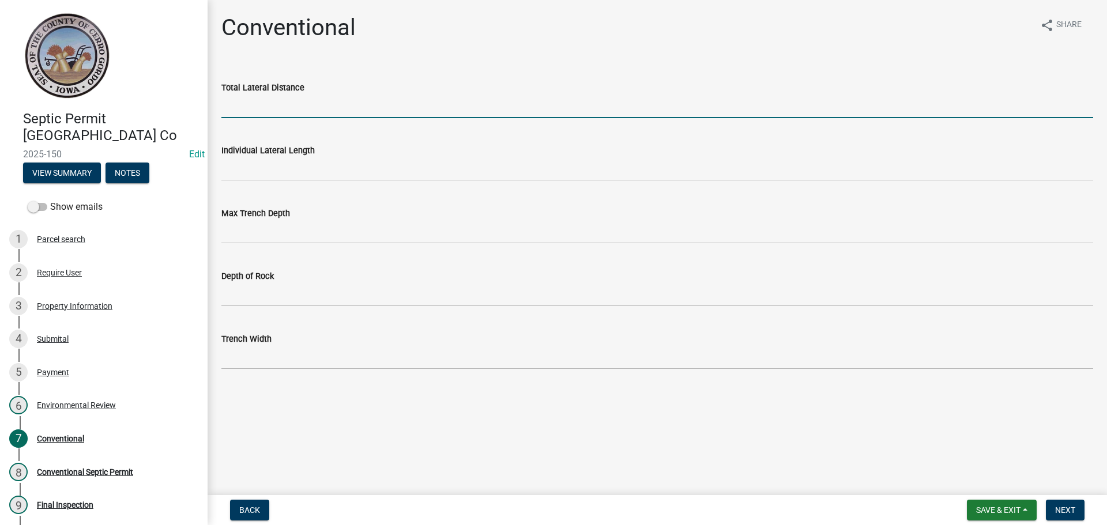
click at [247, 107] on input "Total Lateral Distance" at bounding box center [657, 107] width 872 height 24
type input "300'"
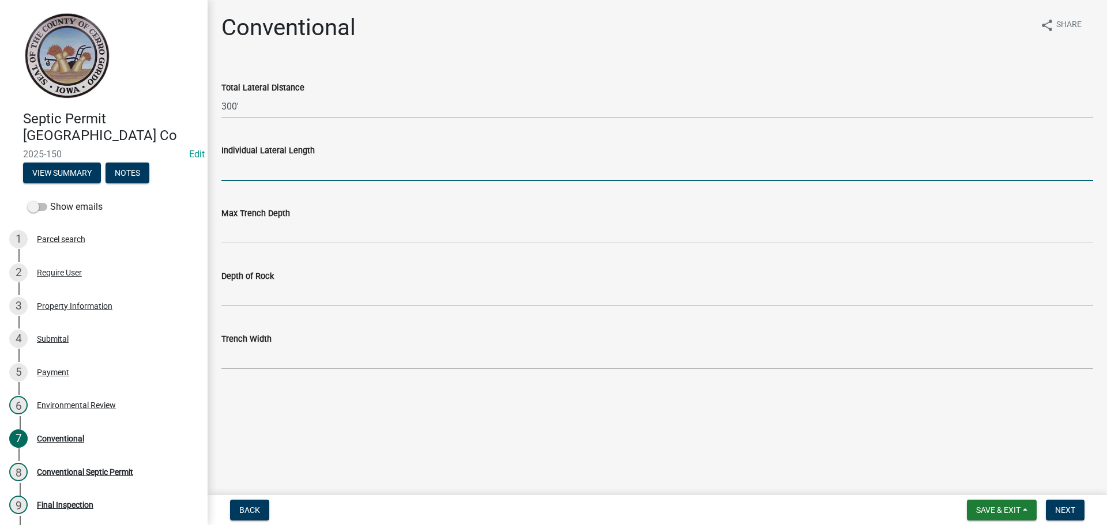
click at [276, 171] on input "Individual Lateral Length" at bounding box center [657, 169] width 872 height 24
type input "100'"
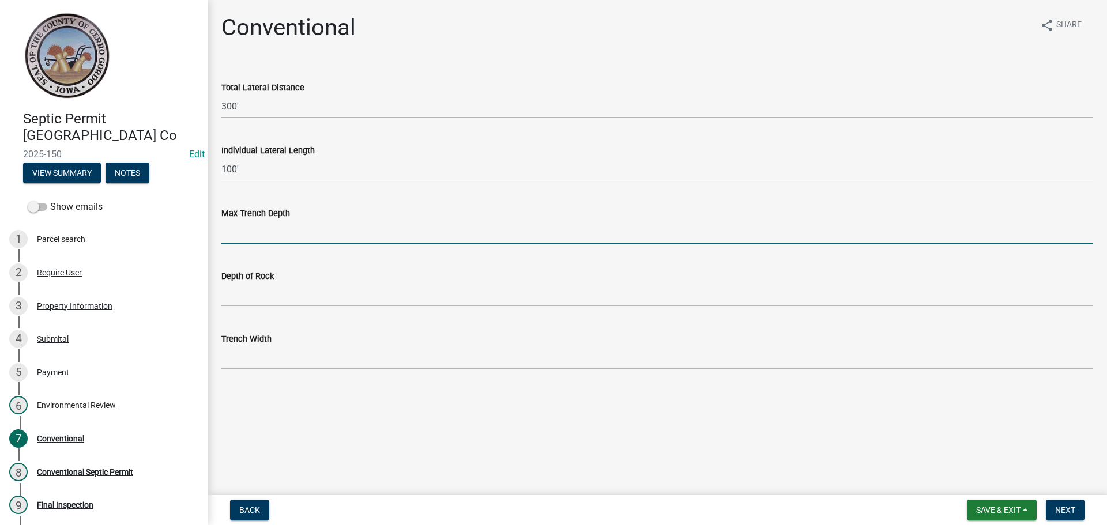
click at [253, 239] on input "Max Trench Depth" at bounding box center [657, 232] width 872 height 24
type input "36""
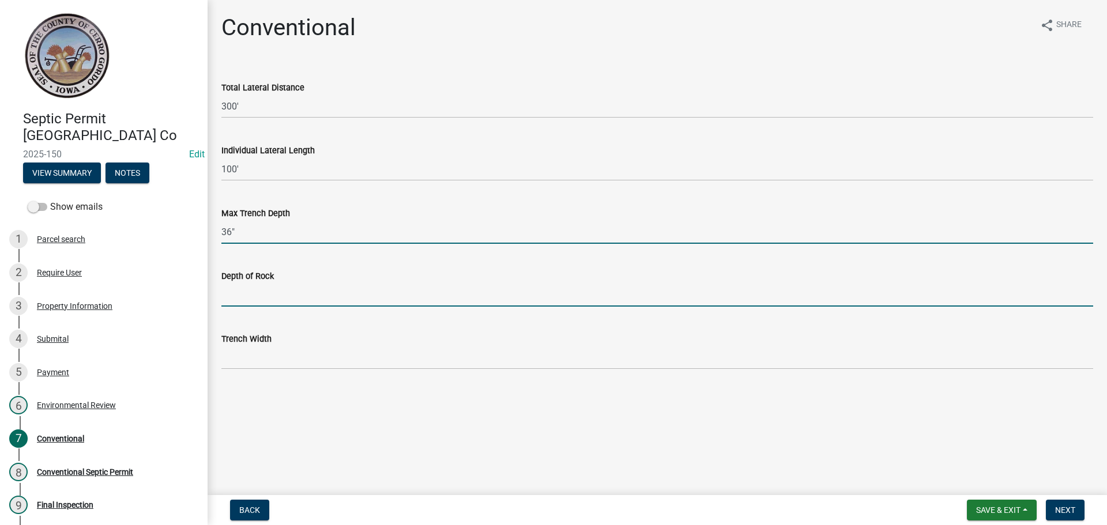
click at [276, 289] on input "Depth of Rock" at bounding box center [657, 295] width 872 height 24
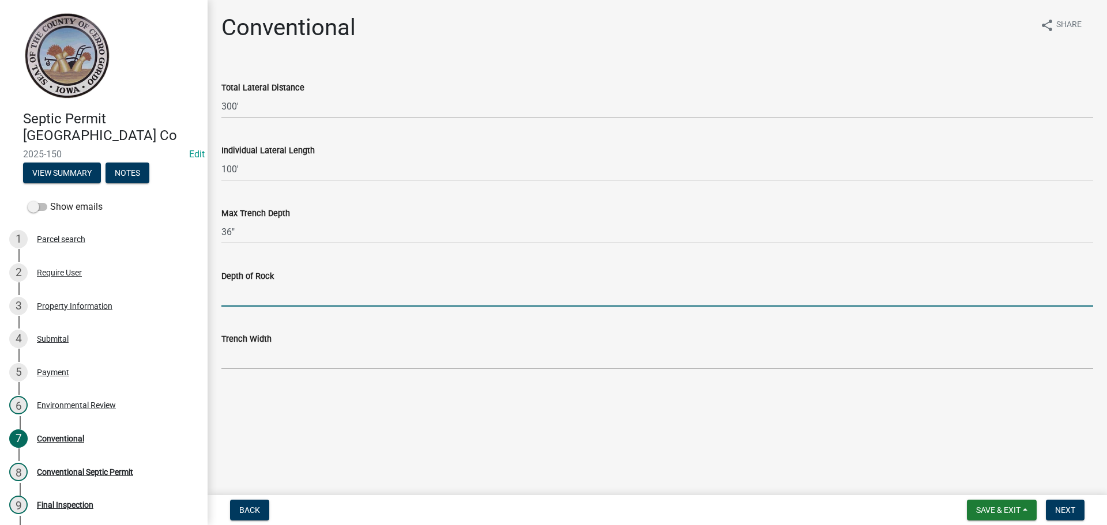
type input "N/A"
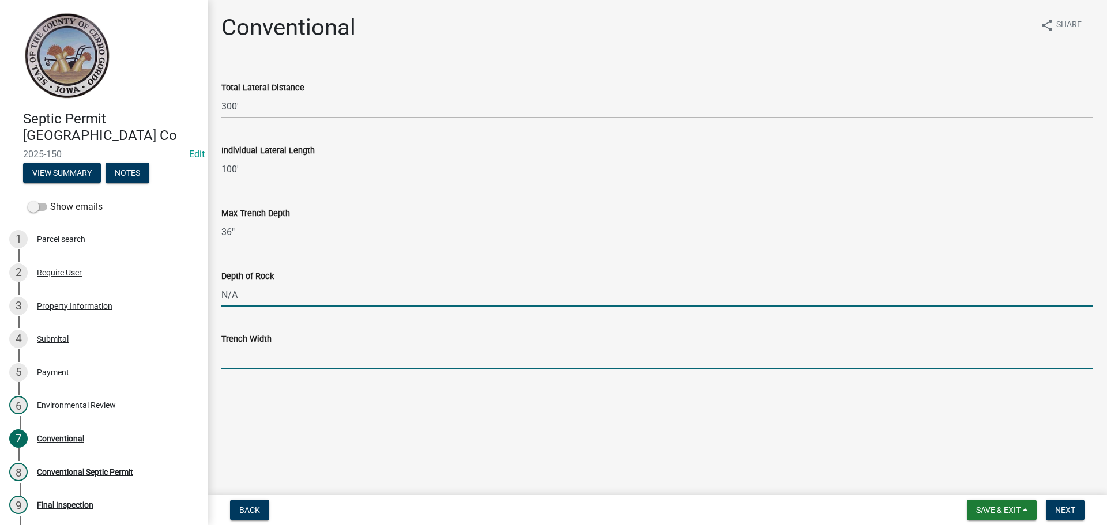
click at [246, 352] on input "Trench Width" at bounding box center [657, 358] width 872 height 24
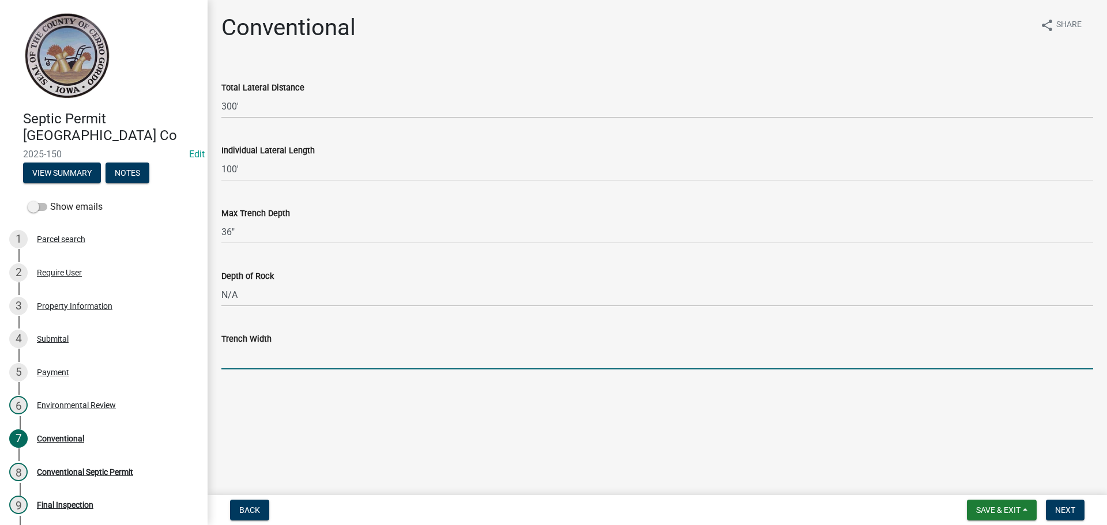
type input "36""
click at [1068, 506] on span "Next" at bounding box center [1065, 510] width 20 height 9
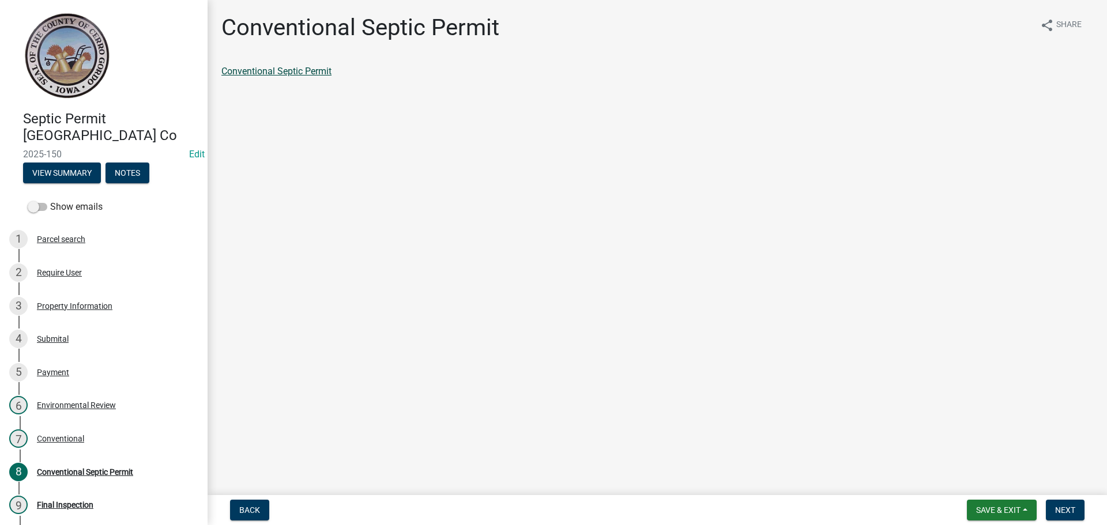
click at [309, 69] on link "Conventional Septic Permit" at bounding box center [276, 71] width 110 height 11
click at [1072, 520] on button "Next" at bounding box center [1065, 510] width 39 height 21
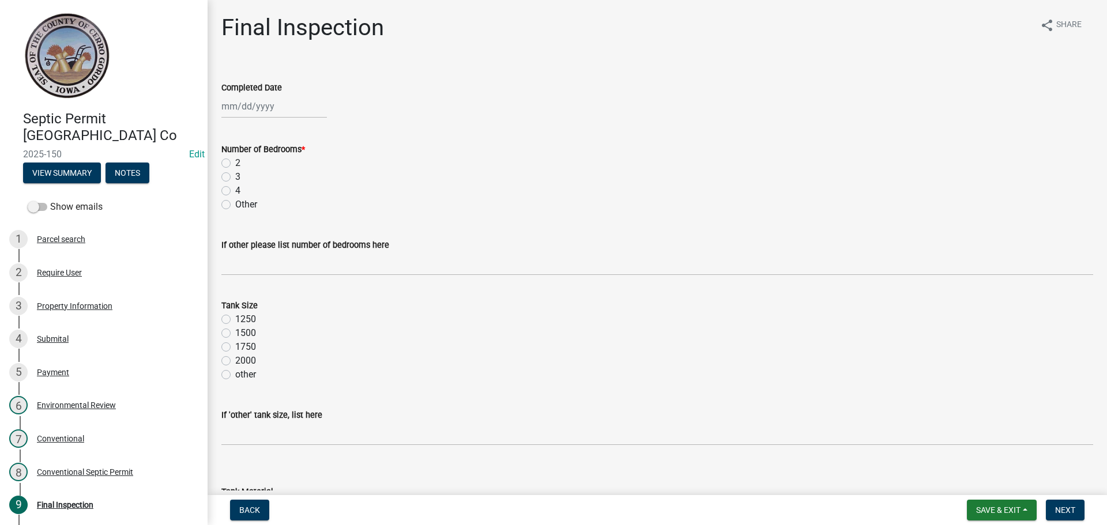
click at [240, 103] on div at bounding box center [274, 107] width 106 height 24
select select "8"
select select "2025"
click at [306, 186] on div "8" at bounding box center [307, 186] width 18 height 18
type input "[DATE]"
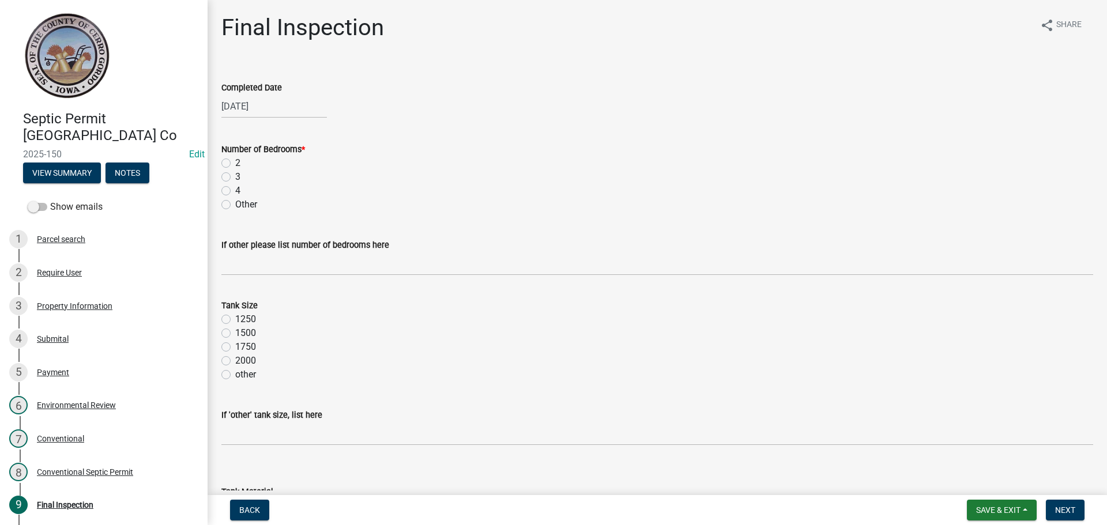
click at [235, 176] on label "3" at bounding box center [237, 177] width 5 height 14
click at [235, 176] on input "3" at bounding box center [238, 173] width 7 height 7
radio input "true"
click at [235, 317] on label "1250" at bounding box center [245, 320] width 21 height 14
click at [235, 317] on input "1250" at bounding box center [238, 316] width 7 height 7
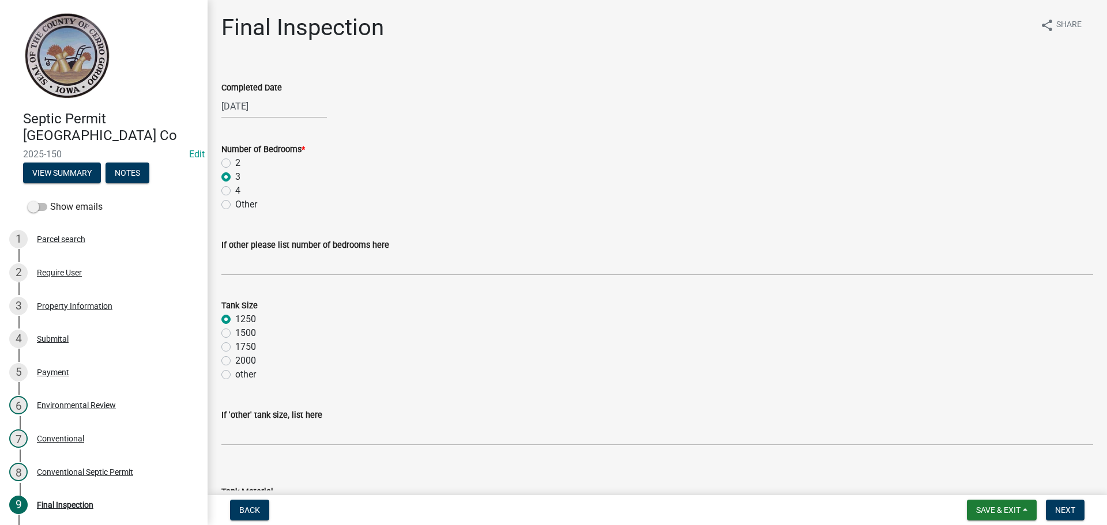
radio input "true"
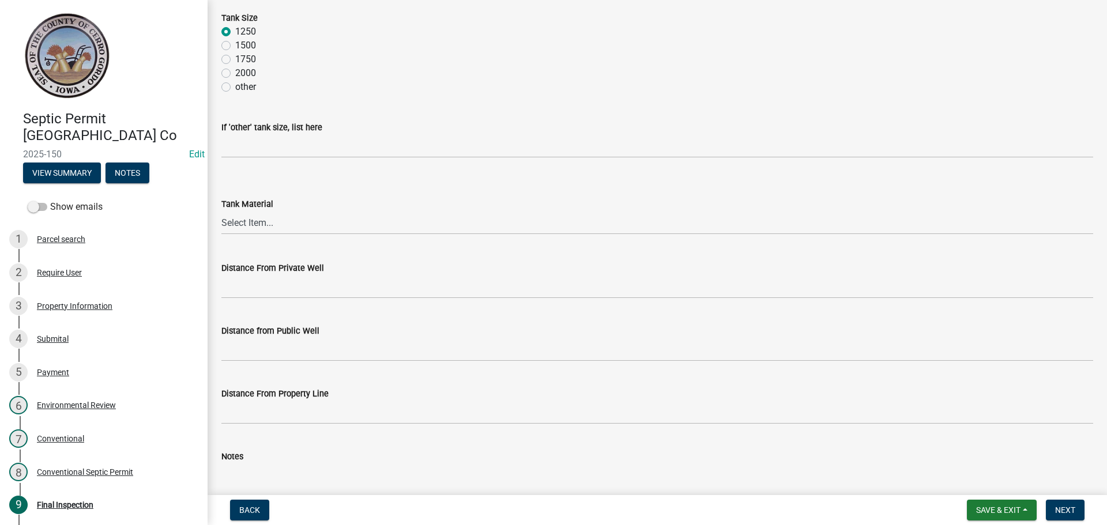
scroll to position [288, 0]
click at [238, 227] on select "Select Item... Metal Plastic Fiberglass Concrete other" at bounding box center [657, 222] width 872 height 24
click at [221, 210] on select "Select Item... Metal Plastic Fiberglass Concrete other" at bounding box center [657, 222] width 872 height 24
select select "7f9acfdd-a4c9-4989-85be-c27d69f4963c"
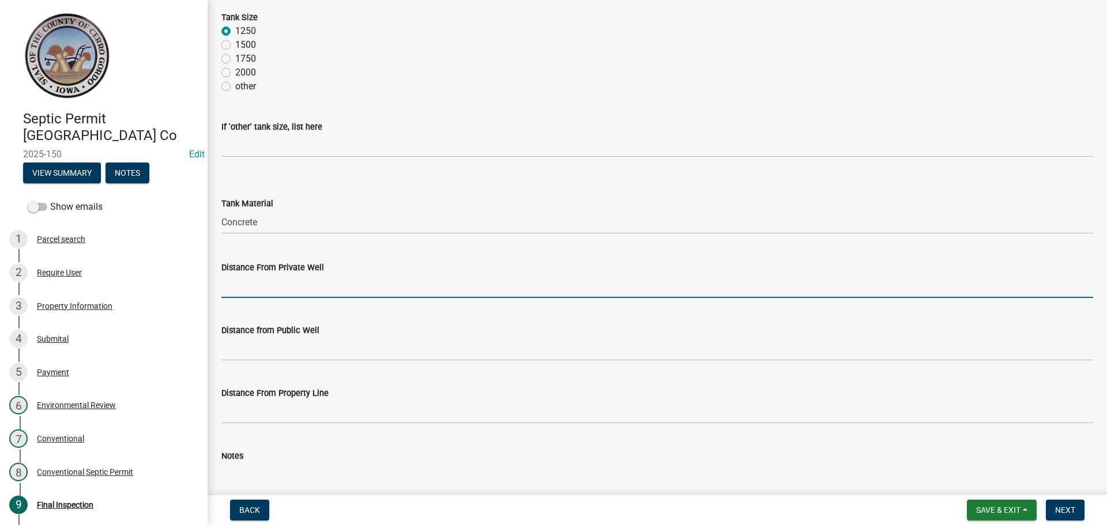
click at [259, 279] on input "Distance From Private Well" at bounding box center [657, 286] width 872 height 24
type input "> 100'"
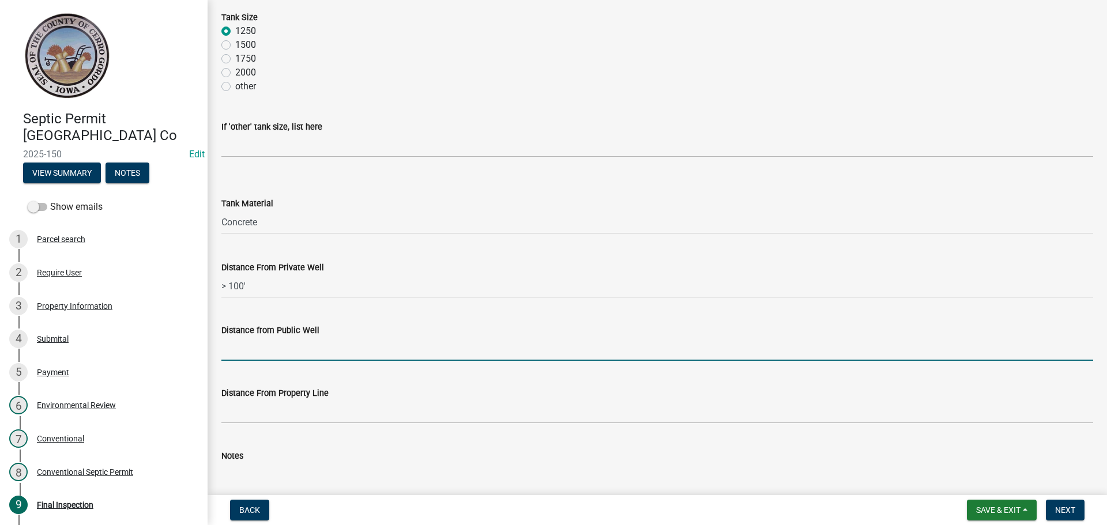
drag, startPoint x: 263, startPoint y: 347, endPoint x: 269, endPoint y: 350, distance: 7.2
click at [263, 347] on input "Distance from Public Well" at bounding box center [657, 349] width 872 height 24
type input "N/A"
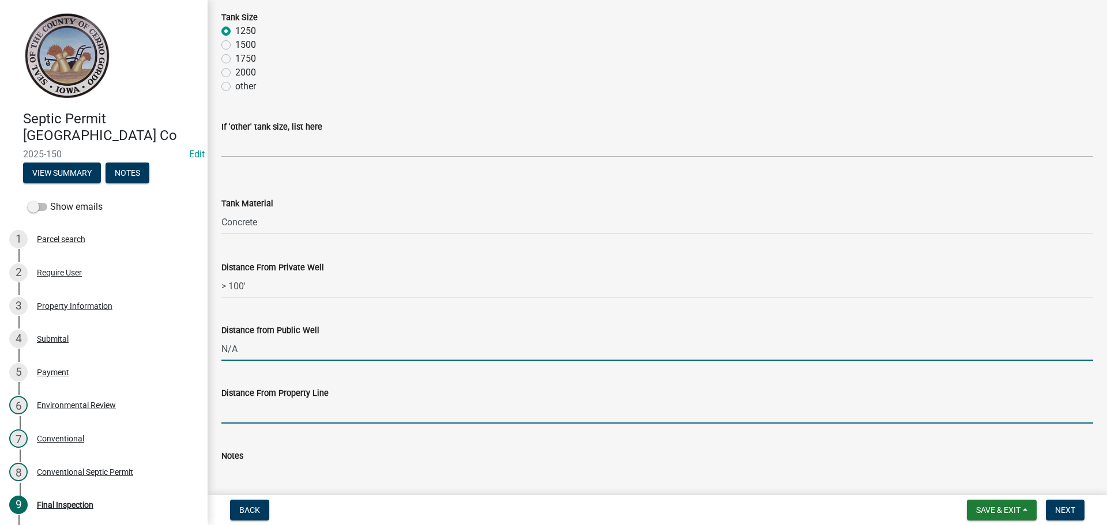
click at [285, 414] on input "Distance From Property Line" at bounding box center [657, 412] width 872 height 24
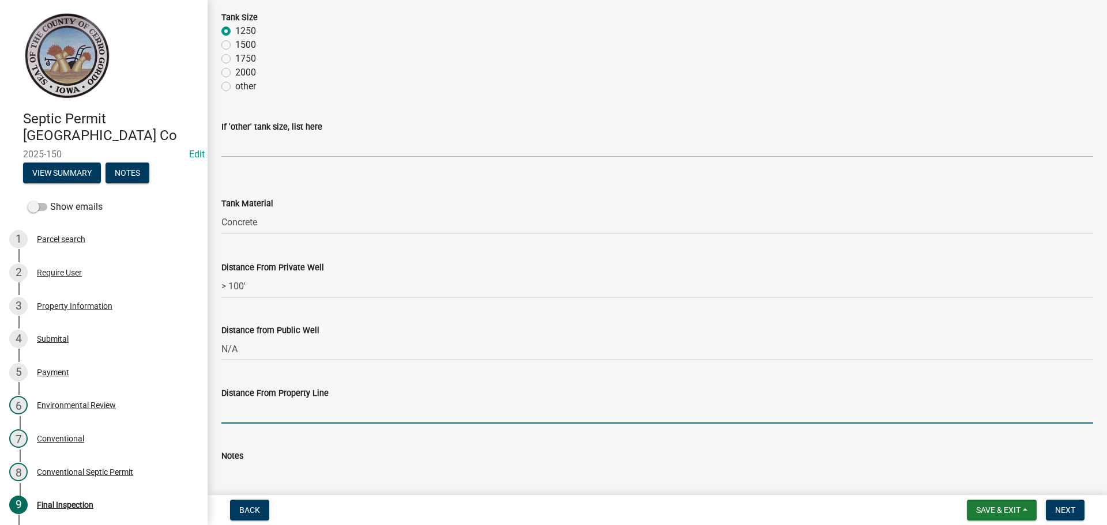
type input "N/A"
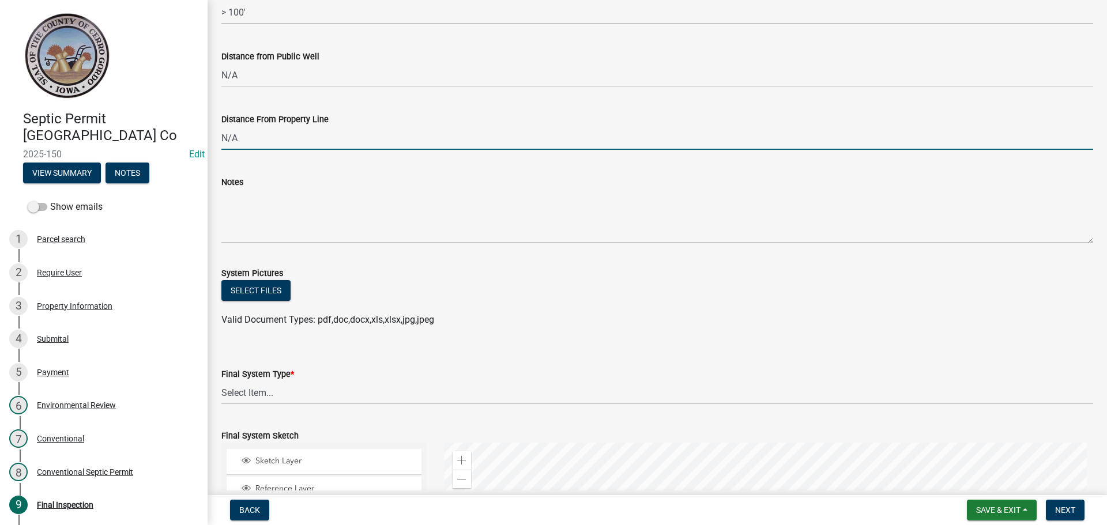
scroll to position [634, 0]
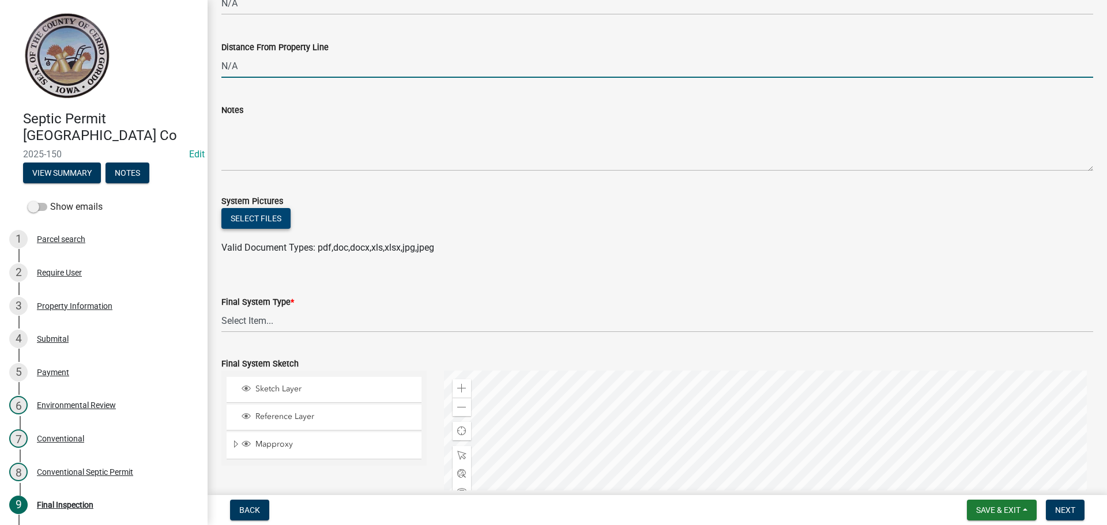
click at [256, 215] on button "Select files" at bounding box center [255, 218] width 69 height 21
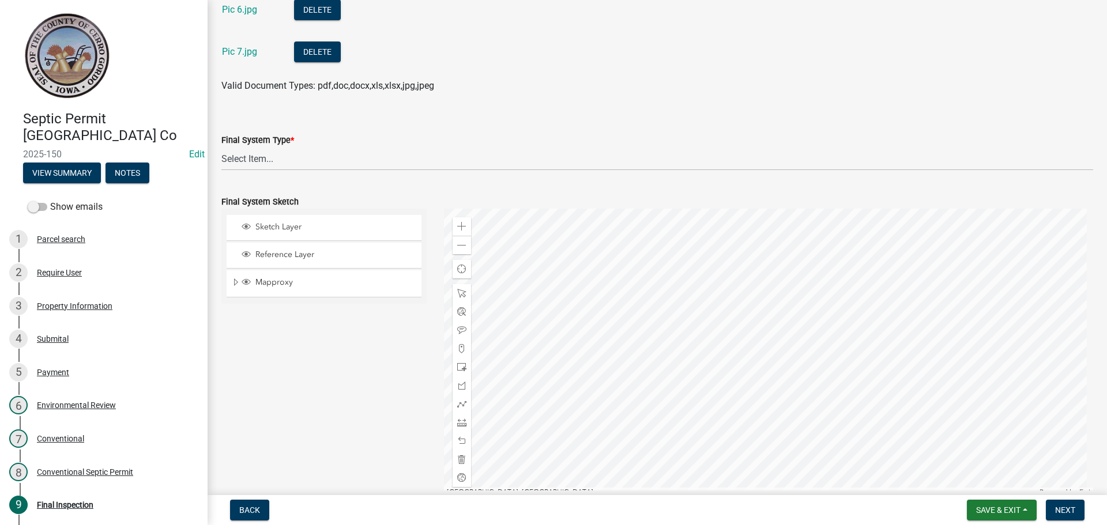
scroll to position [1153, 0]
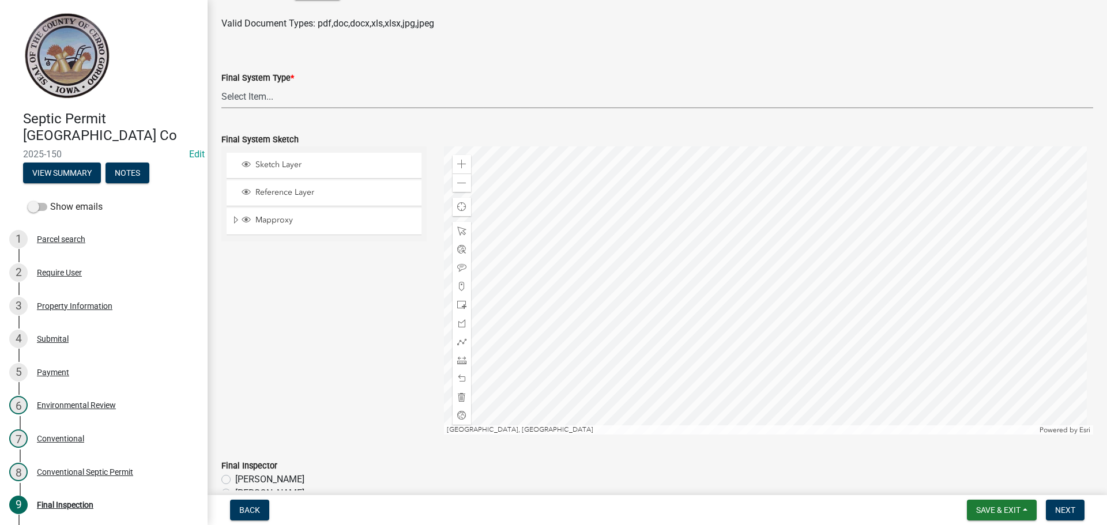
click at [279, 95] on select "Select Item... 15" Chamber Advantex Chamber--24" Chamber--36" Conventional w/Sa…" at bounding box center [657, 97] width 872 height 24
click at [221, 85] on select "Select Item... 15" Chamber Advantex Chamber--24" Chamber--36" Conventional w/Sa…" at bounding box center [657, 97] width 872 height 24
select select "b84ace5b-0192-4fc7-b901-2001c8062e4a"
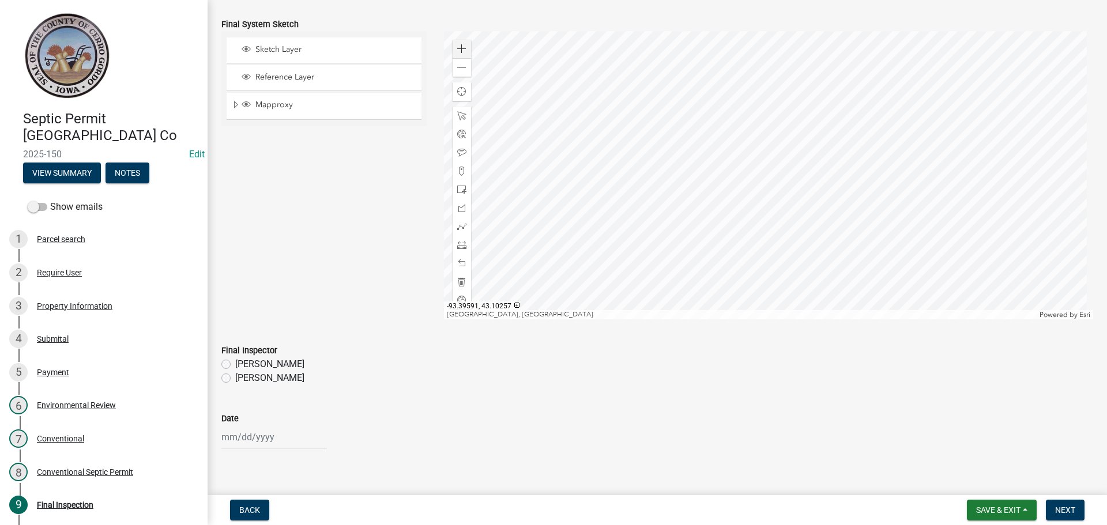
scroll to position [1211, 0]
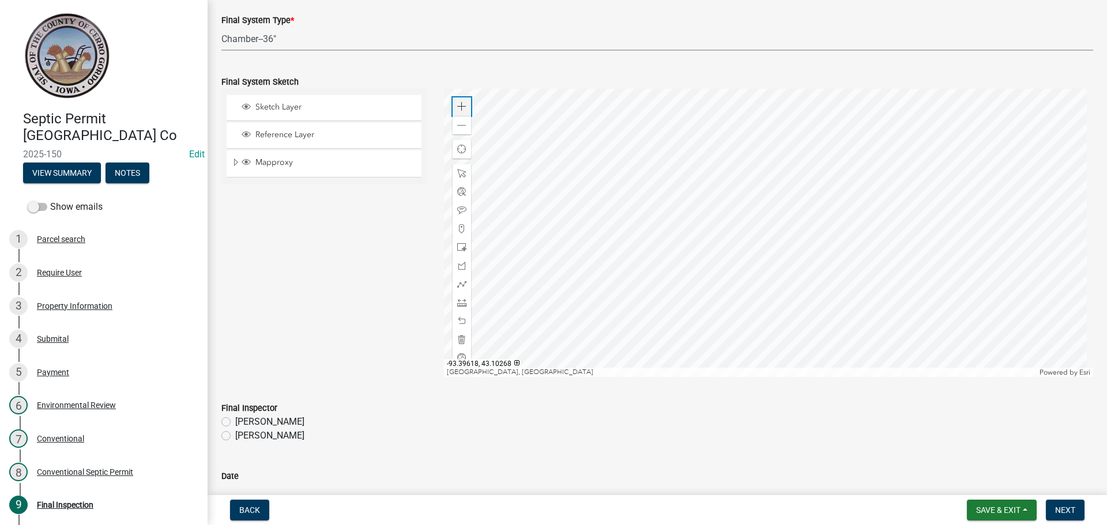
click at [459, 110] on span at bounding box center [461, 106] width 9 height 9
click at [773, 356] on div at bounding box center [769, 233] width 650 height 288
click at [457, 247] on span at bounding box center [461, 247] width 9 height 9
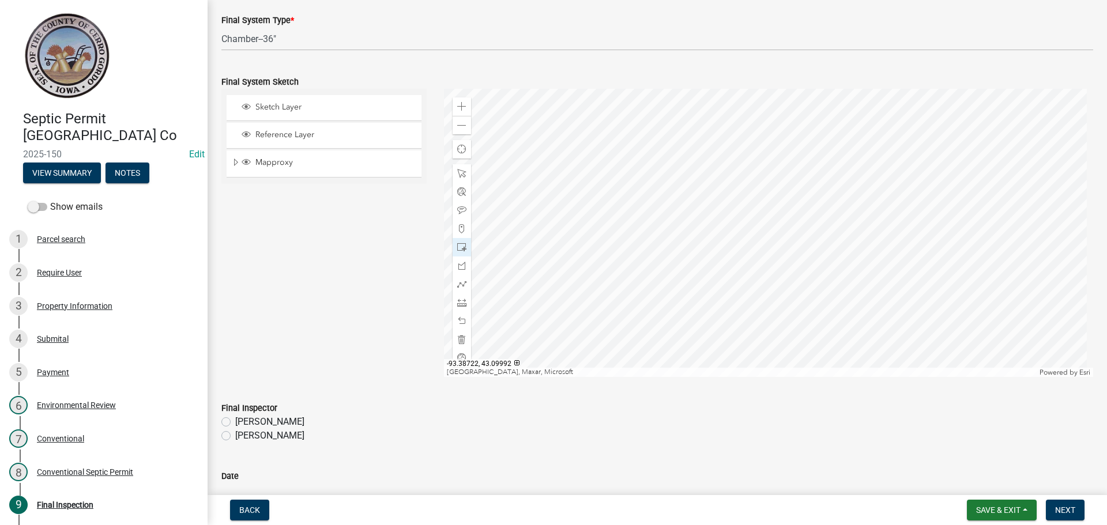
click at [770, 255] on div at bounding box center [769, 233] width 650 height 288
click at [740, 186] on div at bounding box center [769, 233] width 650 height 288
click at [460, 325] on span at bounding box center [461, 321] width 9 height 9
click at [746, 197] on div at bounding box center [769, 233] width 650 height 288
click at [746, 170] on div at bounding box center [769, 233] width 650 height 288
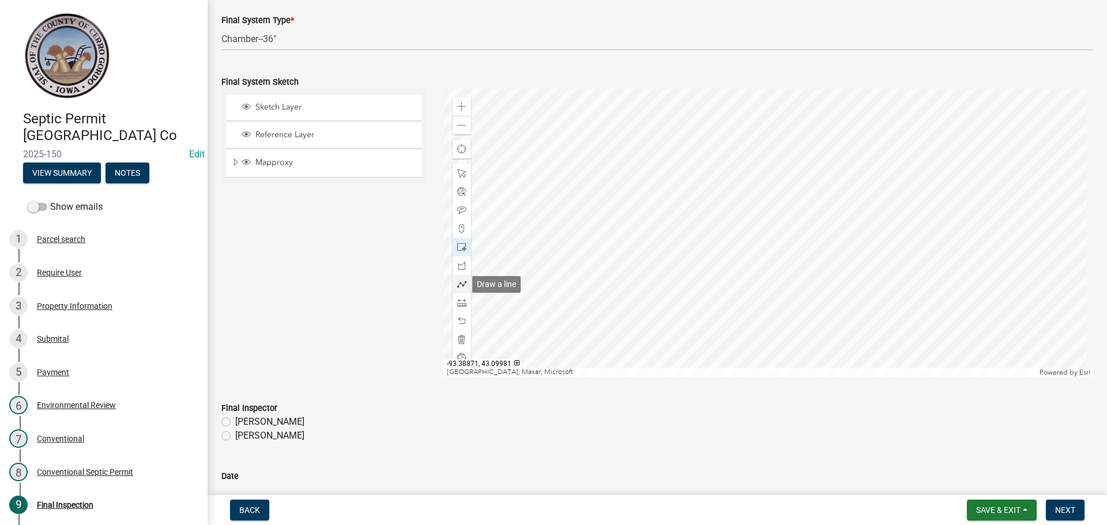
click at [464, 283] on div at bounding box center [462, 284] width 18 height 18
click at [744, 200] on div at bounding box center [769, 233] width 650 height 288
click at [744, 198] on div at bounding box center [769, 233] width 650 height 288
click at [744, 189] on div at bounding box center [769, 233] width 650 height 288
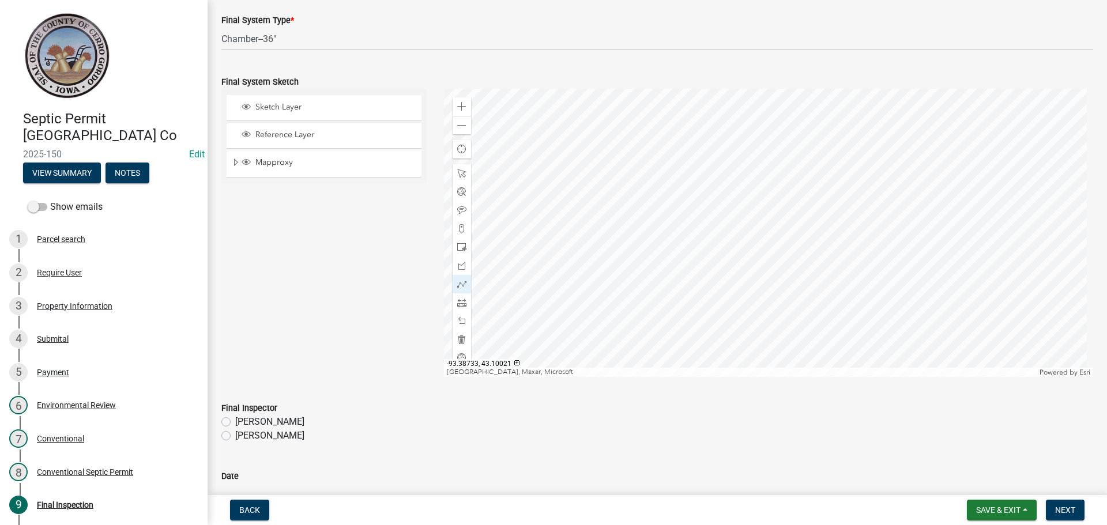
click at [746, 169] on div at bounding box center [769, 233] width 650 height 288
click at [746, 167] on div at bounding box center [769, 233] width 650 height 288
click at [745, 136] on div at bounding box center [769, 233] width 650 height 288
click at [675, 136] on div at bounding box center [769, 233] width 650 height 288
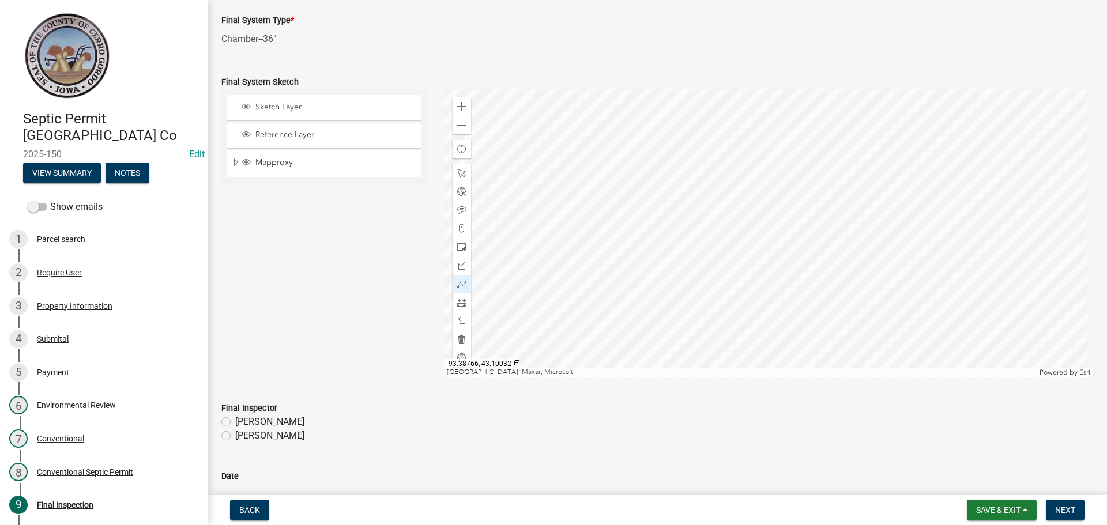
click at [675, 136] on div at bounding box center [769, 233] width 650 height 288
click at [745, 153] on div at bounding box center [769, 233] width 650 height 288
click at [679, 152] on div at bounding box center [769, 233] width 650 height 288
click at [743, 170] on div at bounding box center [769, 233] width 650 height 288
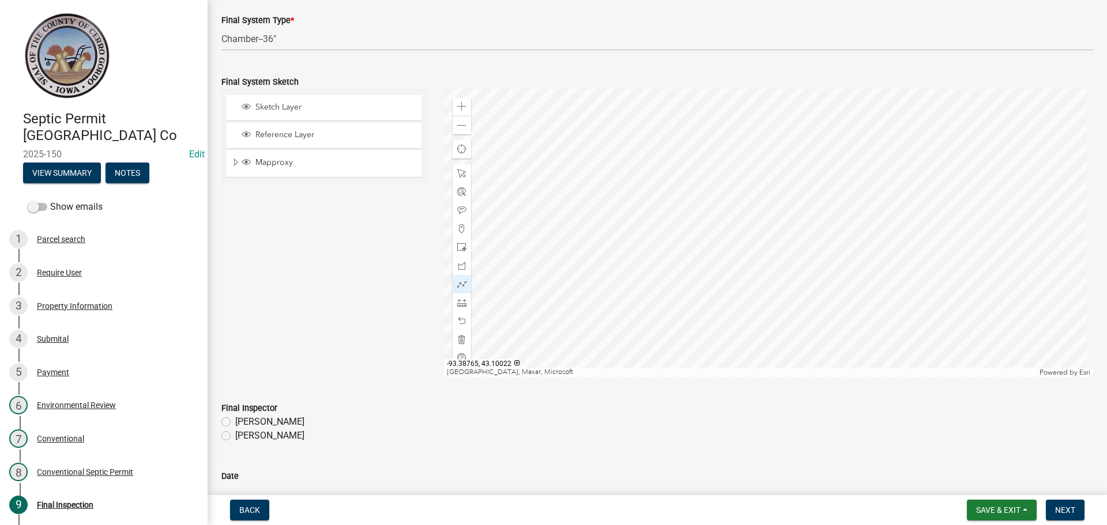
click at [678, 165] on div at bounding box center [769, 233] width 650 height 288
click at [458, 209] on span at bounding box center [461, 210] width 9 height 9
click at [731, 238] on div at bounding box center [769, 233] width 650 height 288
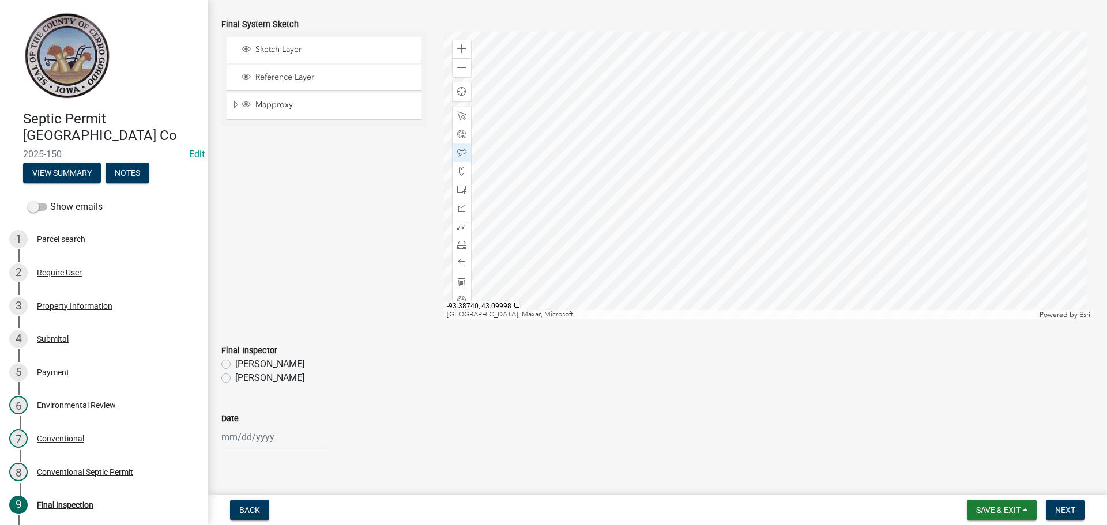
click at [235, 381] on label "[PERSON_NAME]" at bounding box center [269, 378] width 69 height 14
click at [235, 379] on input "[PERSON_NAME]" at bounding box center [238, 374] width 7 height 7
radio input "true"
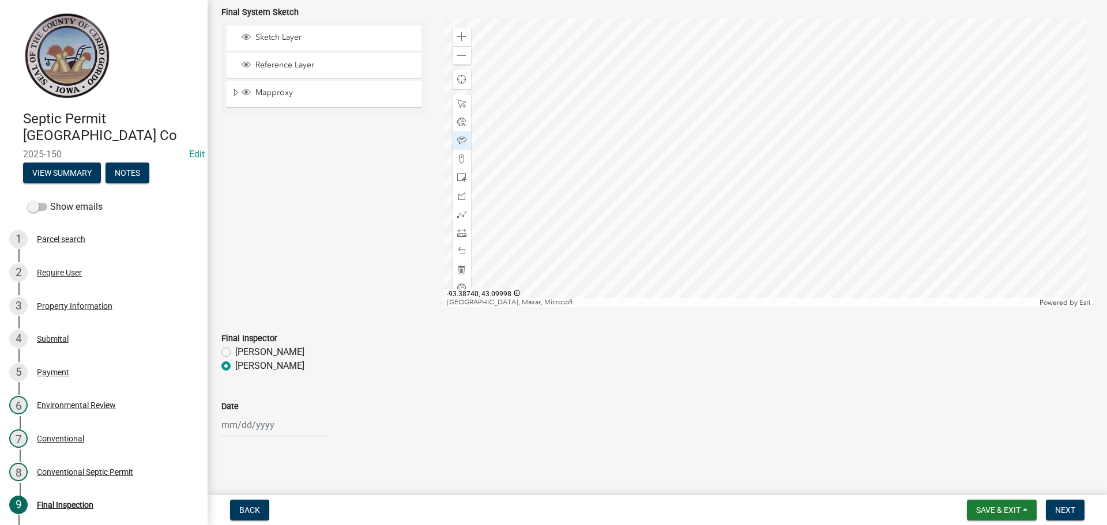
scroll to position [1282, 0]
click at [250, 428] on div at bounding box center [274, 424] width 106 height 24
select select "8"
select select "2025"
click at [229, 345] on div "11" at bounding box center [233, 343] width 18 height 18
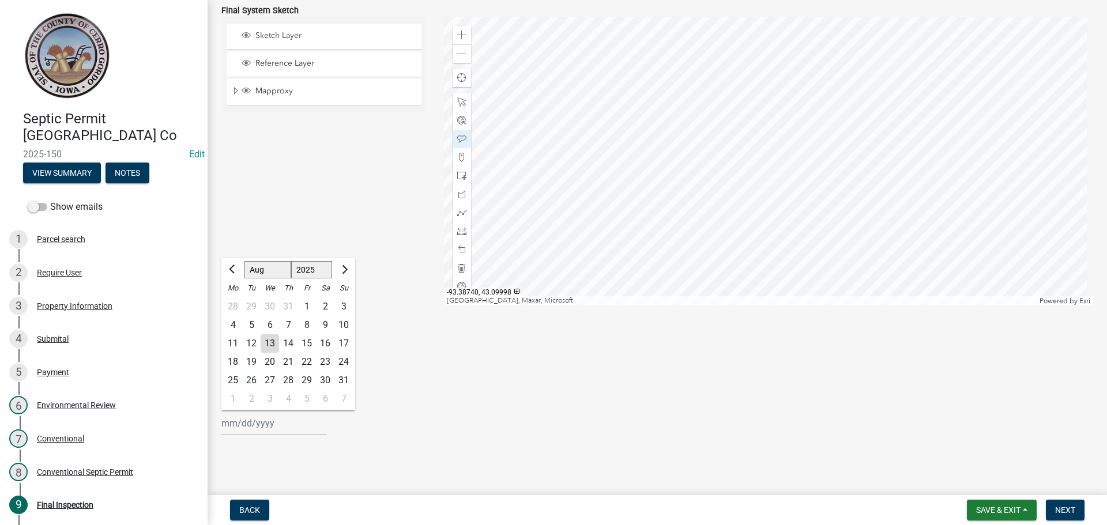
type input "[DATE]"
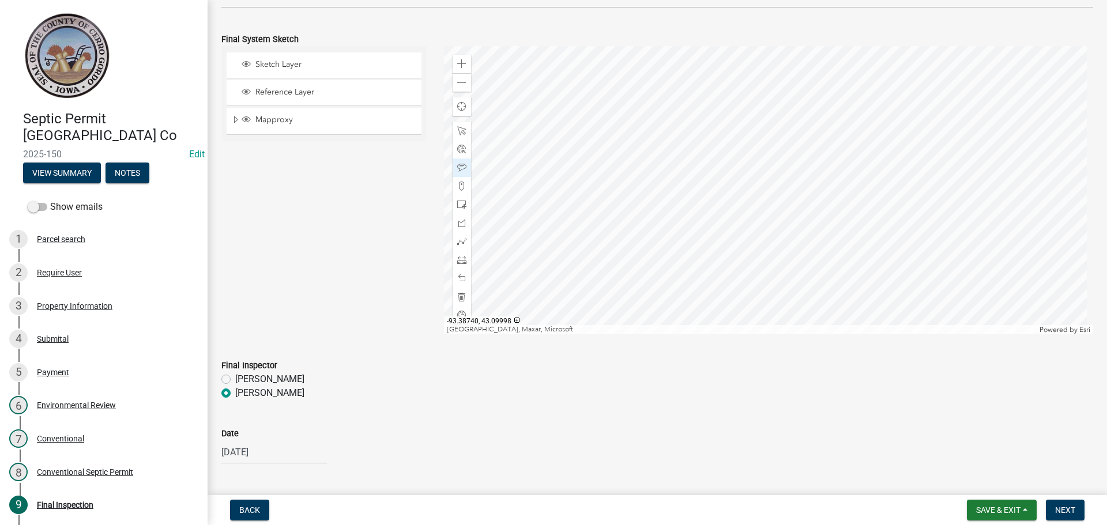
scroll to position [1225, 0]
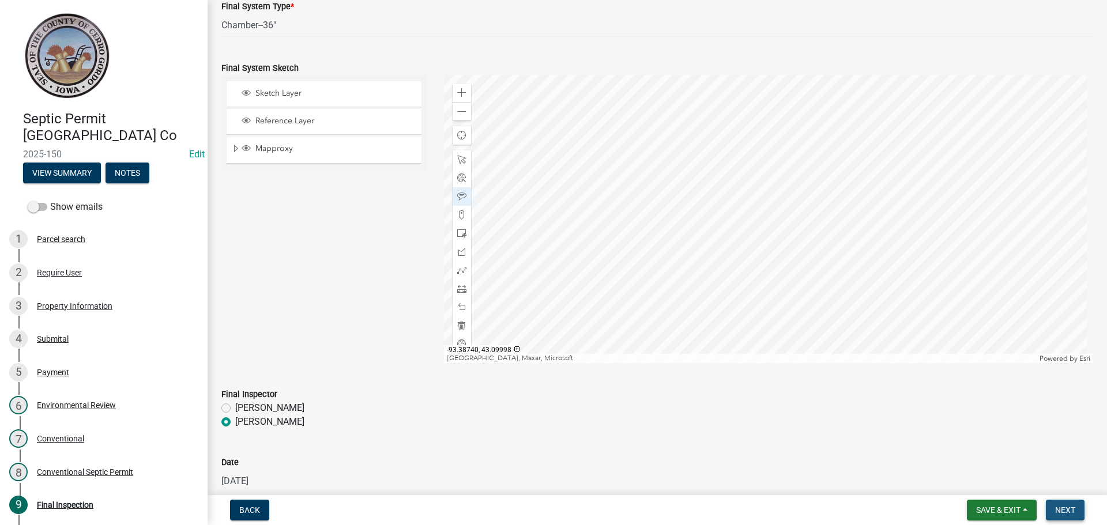
click at [1064, 509] on span "Next" at bounding box center [1065, 510] width 20 height 9
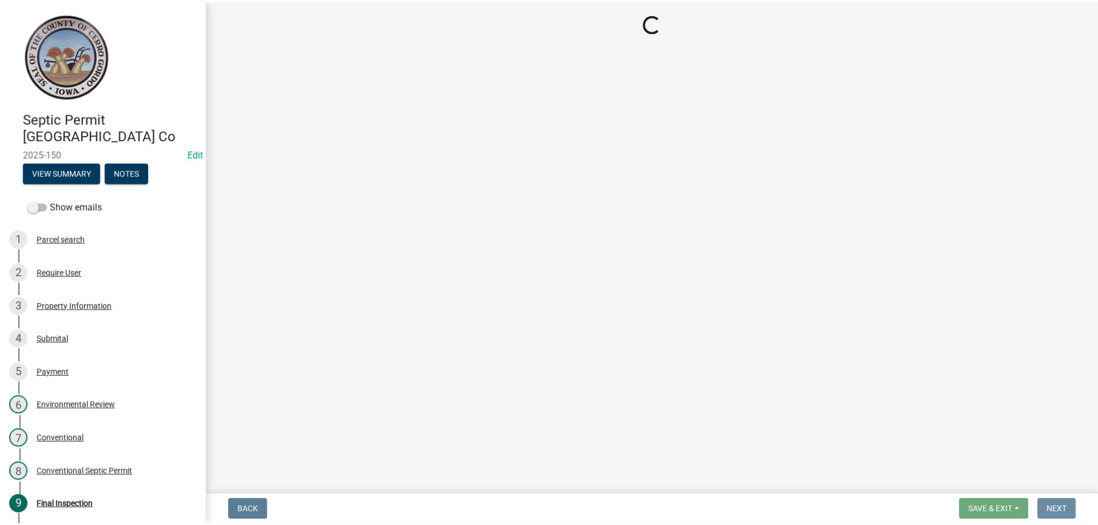
scroll to position [0, 0]
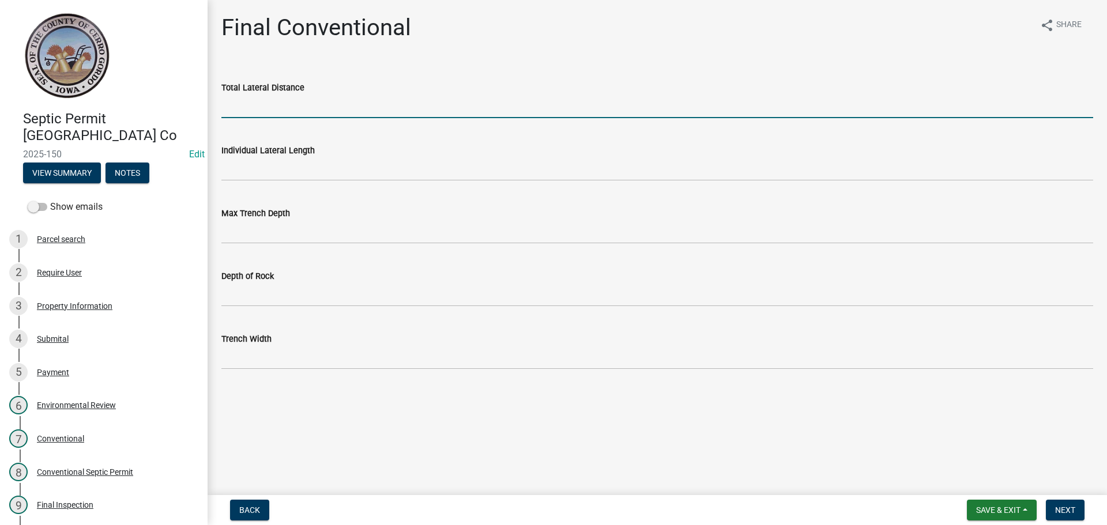
click at [255, 105] on input "Total Lateral Distance" at bounding box center [657, 107] width 872 height 24
type input "300'"
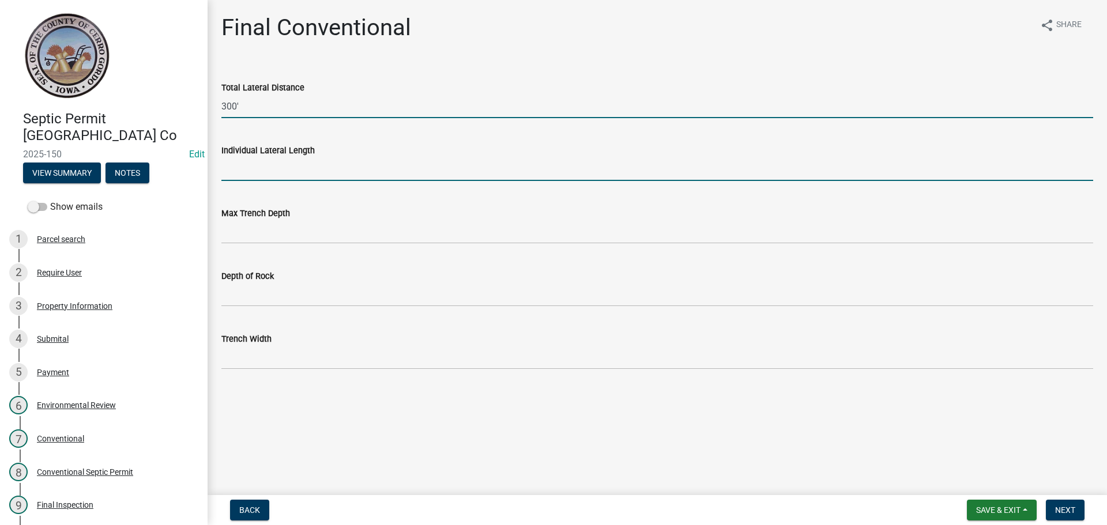
click at [253, 169] on input "Individual Lateral Length" at bounding box center [657, 169] width 872 height 24
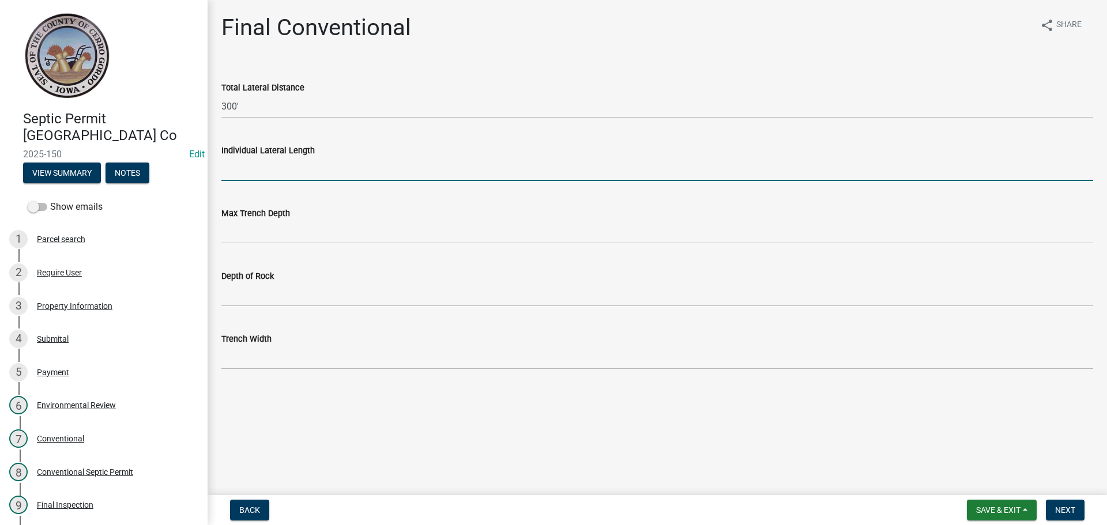
type input "100'"
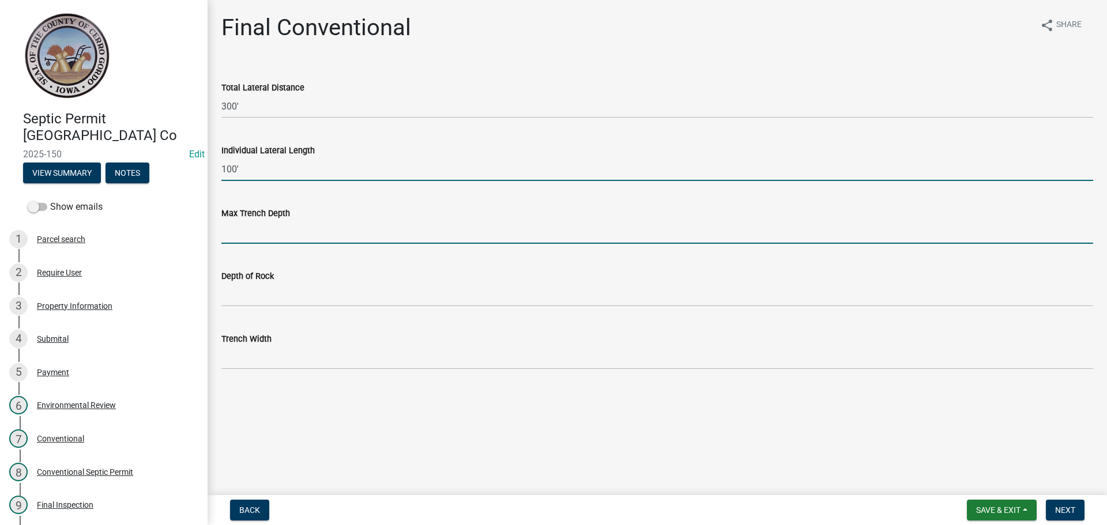
click at [231, 232] on input "Max Trench Depth" at bounding box center [657, 232] width 872 height 24
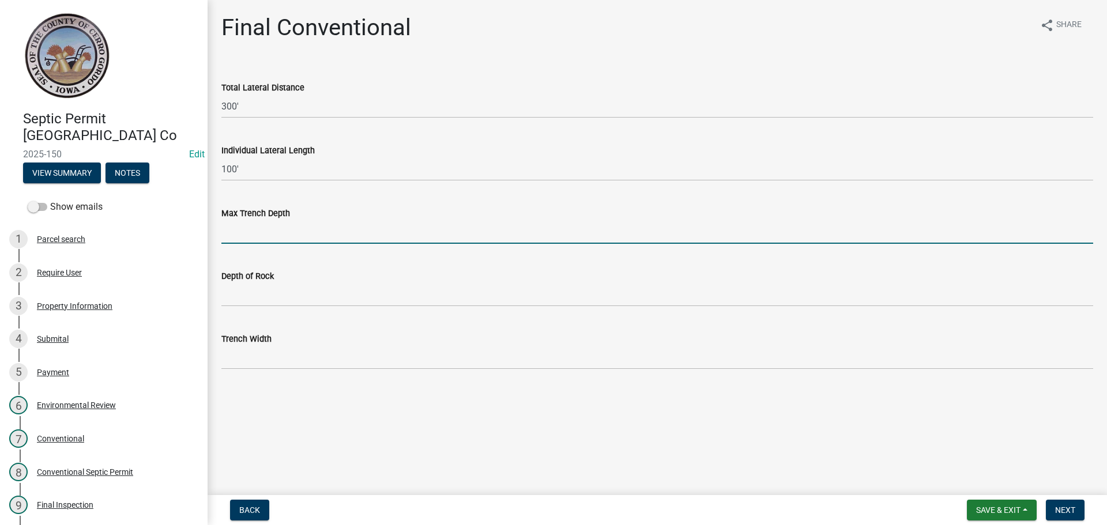
type input "36""
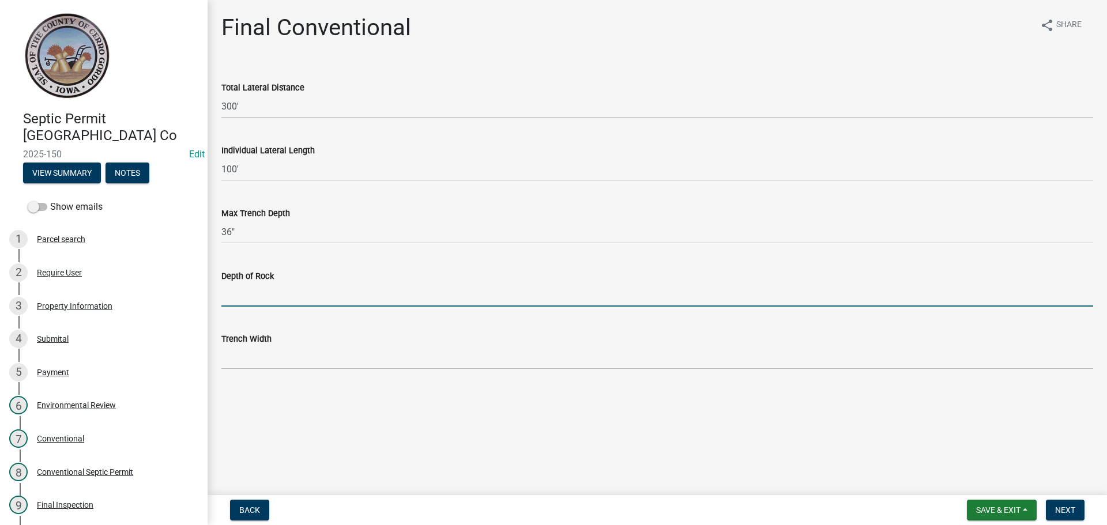
click at [249, 292] on input "Depth of Rock" at bounding box center [657, 295] width 872 height 24
type input "N/A"
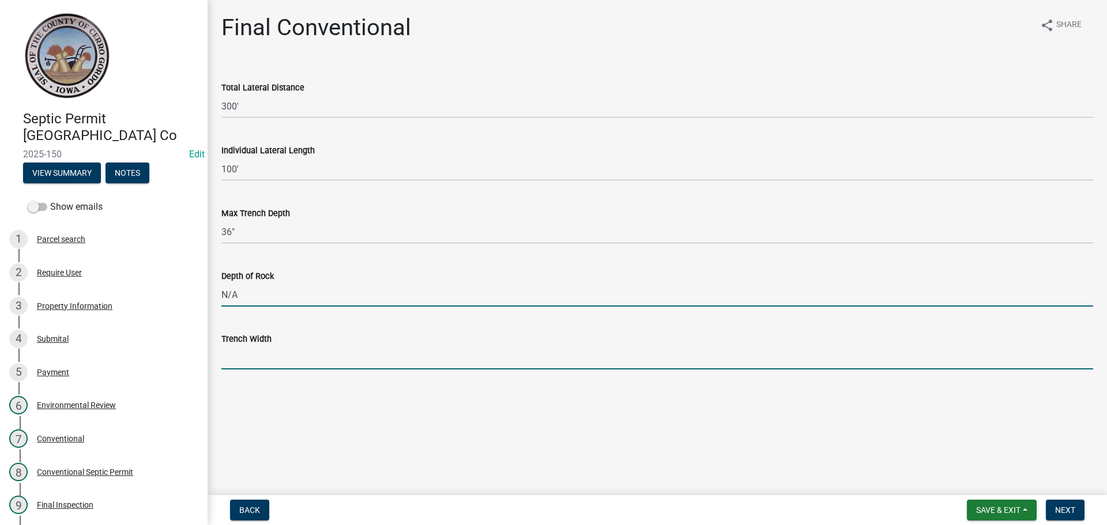
click at [224, 360] on input "Trench Width" at bounding box center [657, 358] width 872 height 24
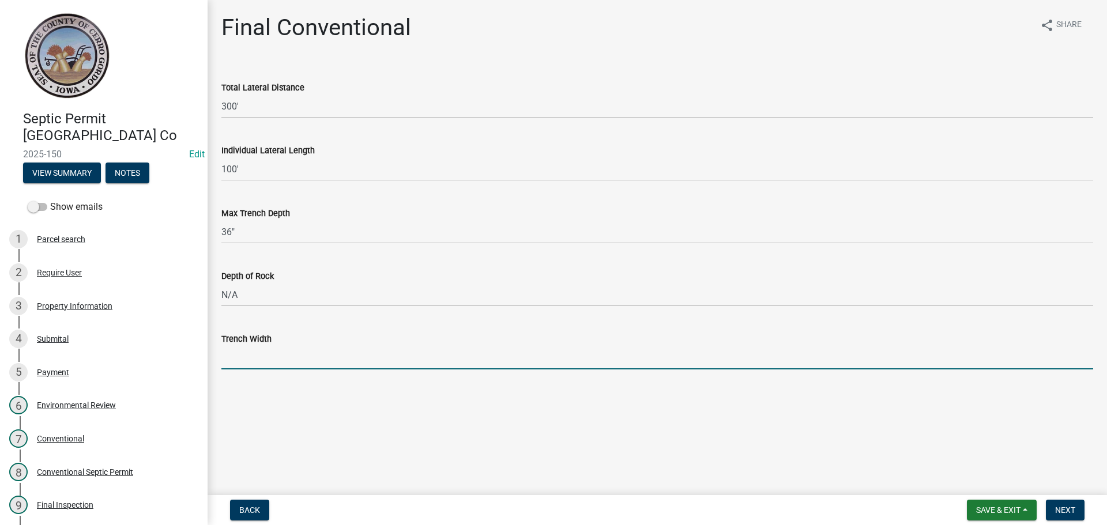
type input "36""
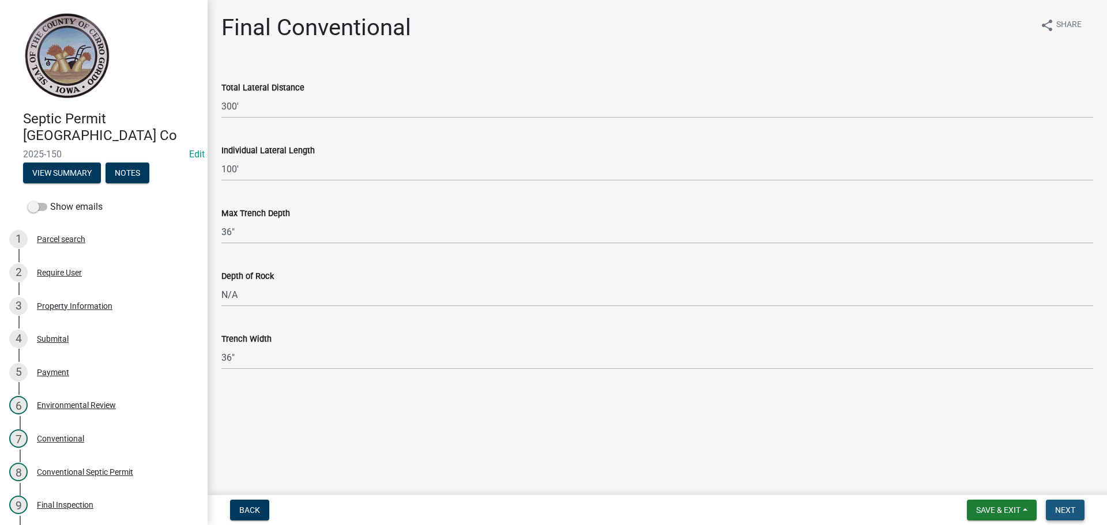
click at [1069, 509] on span "Next" at bounding box center [1065, 510] width 20 height 9
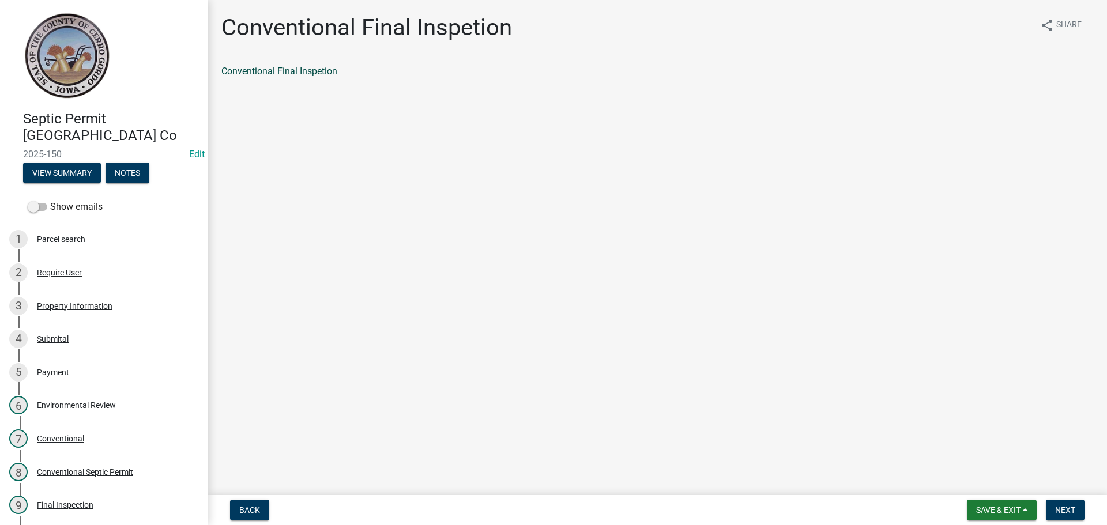
click at [315, 74] on link "Conventional Final Inspetion" at bounding box center [279, 71] width 116 height 11
click at [1052, 510] on button "Next" at bounding box center [1065, 510] width 39 height 21
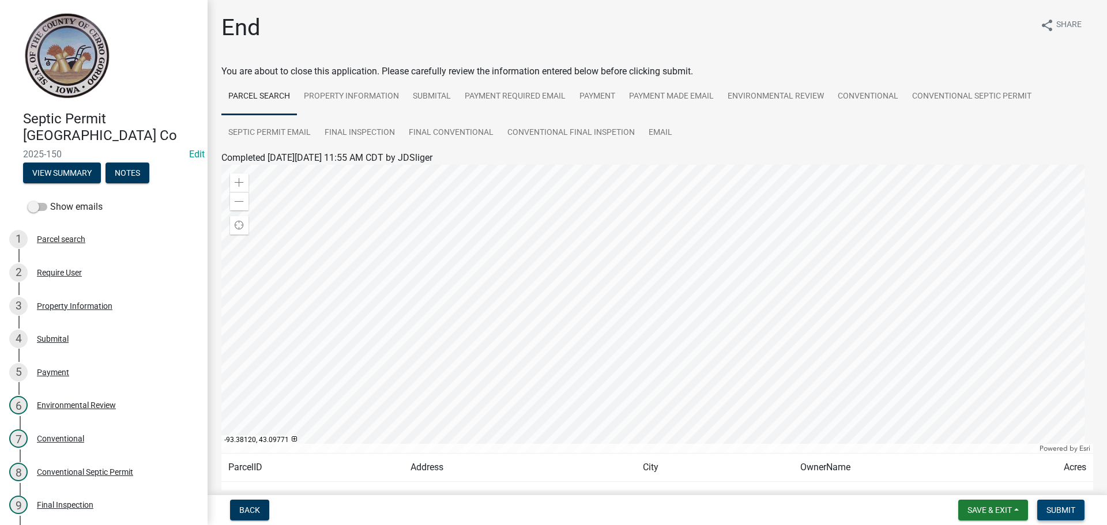
click at [1066, 508] on span "Submit" at bounding box center [1061, 510] width 29 height 9
